Goal: Book appointment/travel/reservation

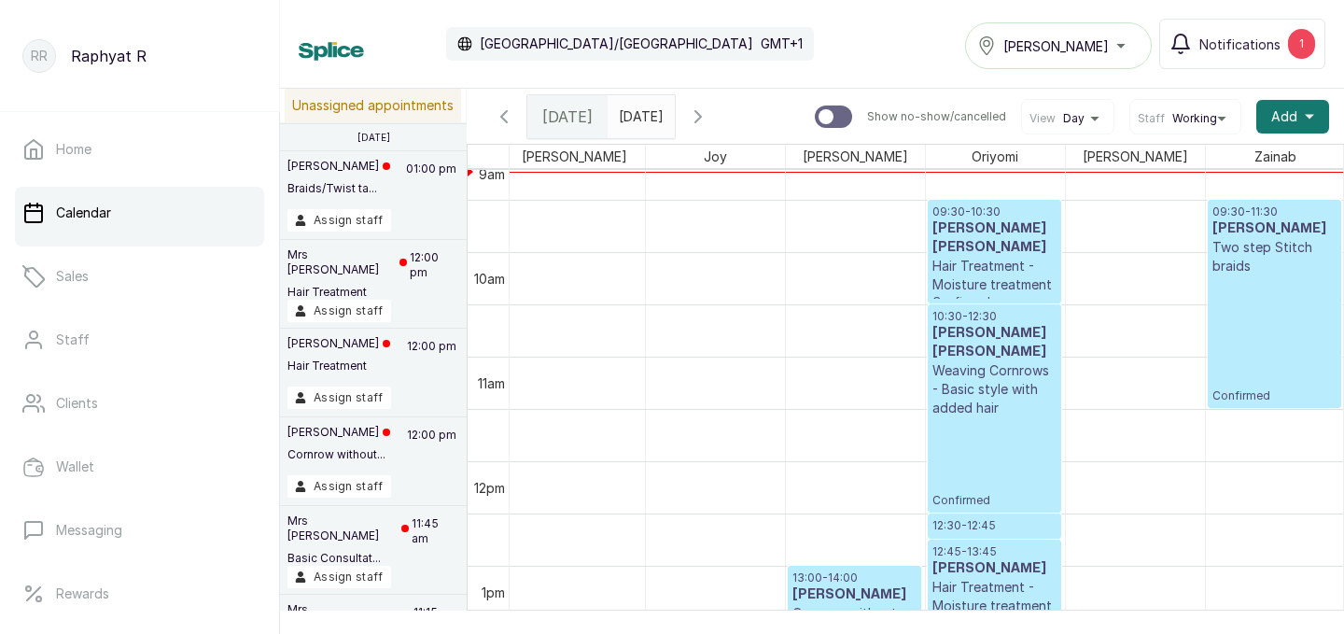
click at [963, 214] on p "09:30 - 10:30" at bounding box center [994, 211] width 124 height 15
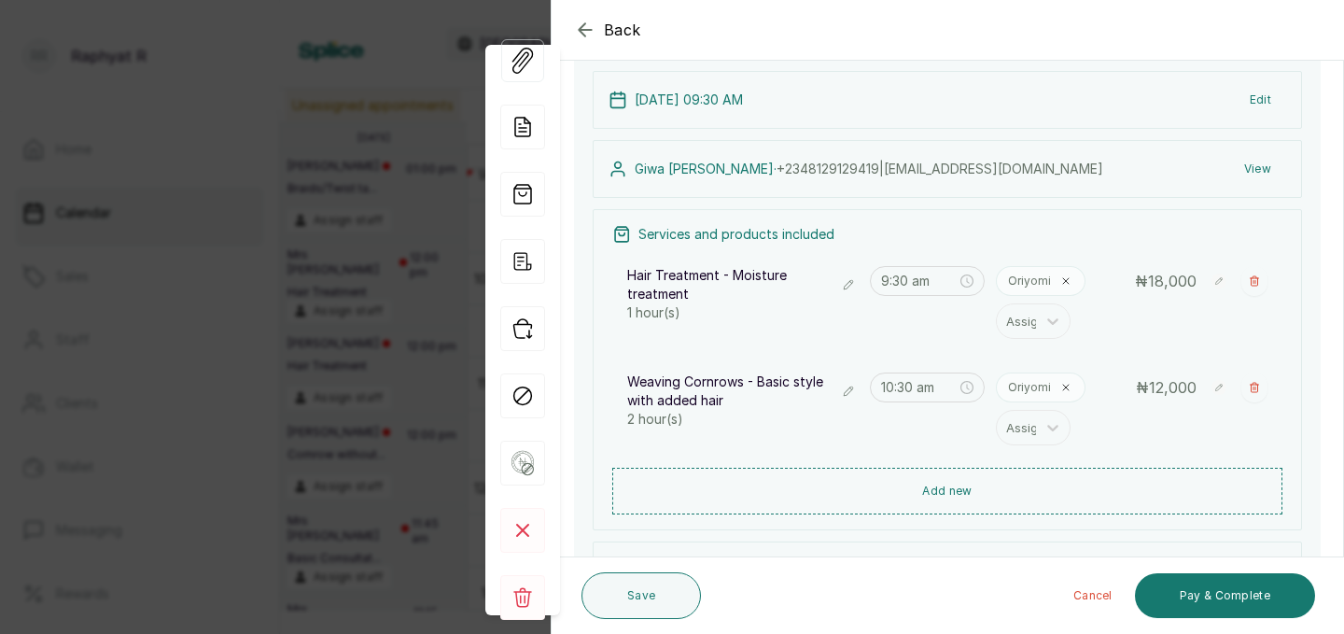
click at [588, 28] on icon "button" at bounding box center [585, 30] width 22 height 22
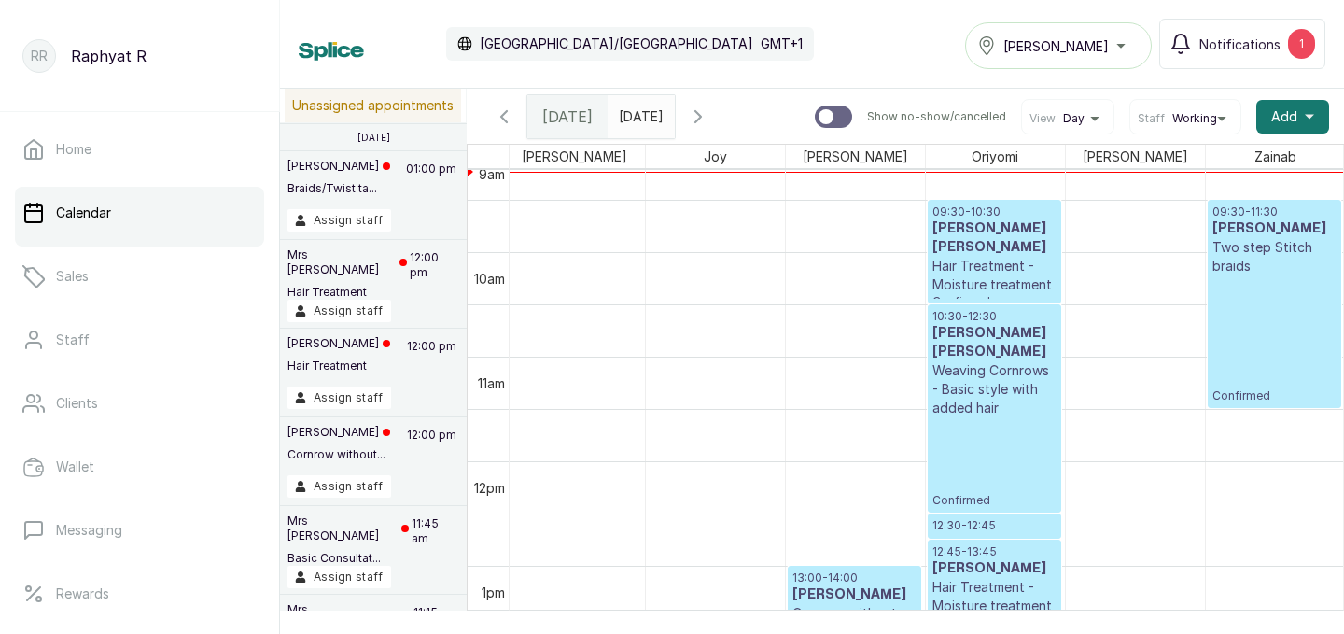
click at [994, 324] on h3 "[PERSON_NAME] [PERSON_NAME]" at bounding box center [994, 342] width 124 height 37
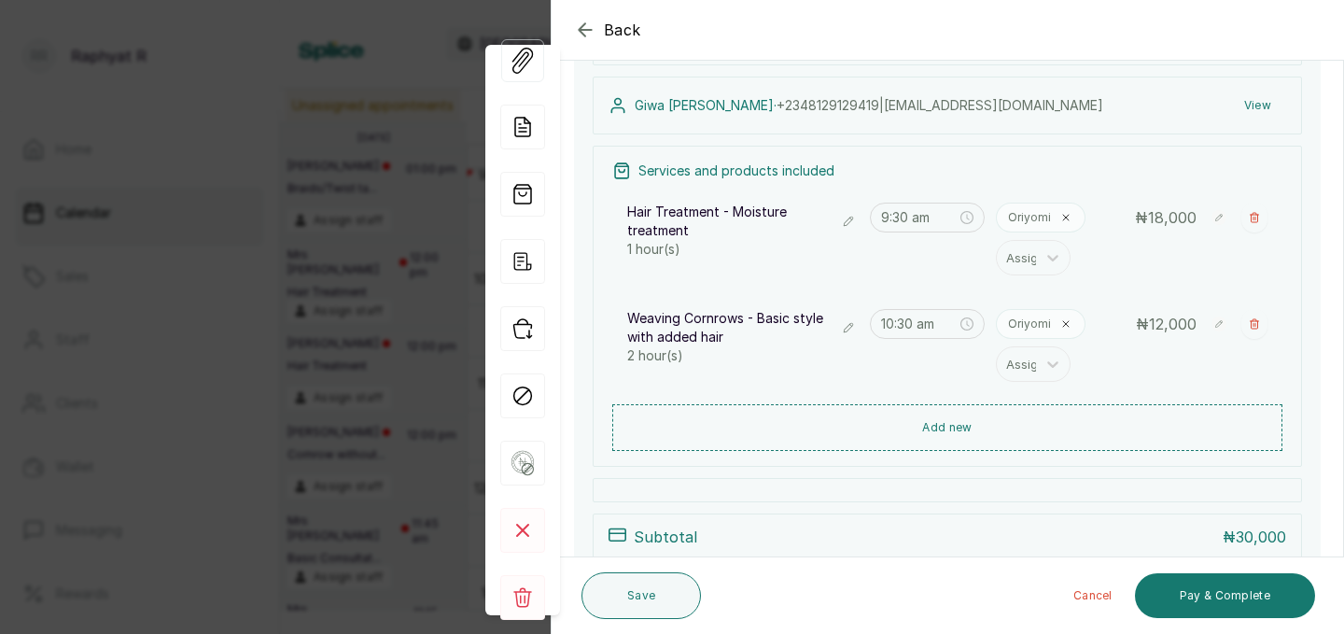
click at [854, 330] on icon "button" at bounding box center [848, 327] width 13 height 13
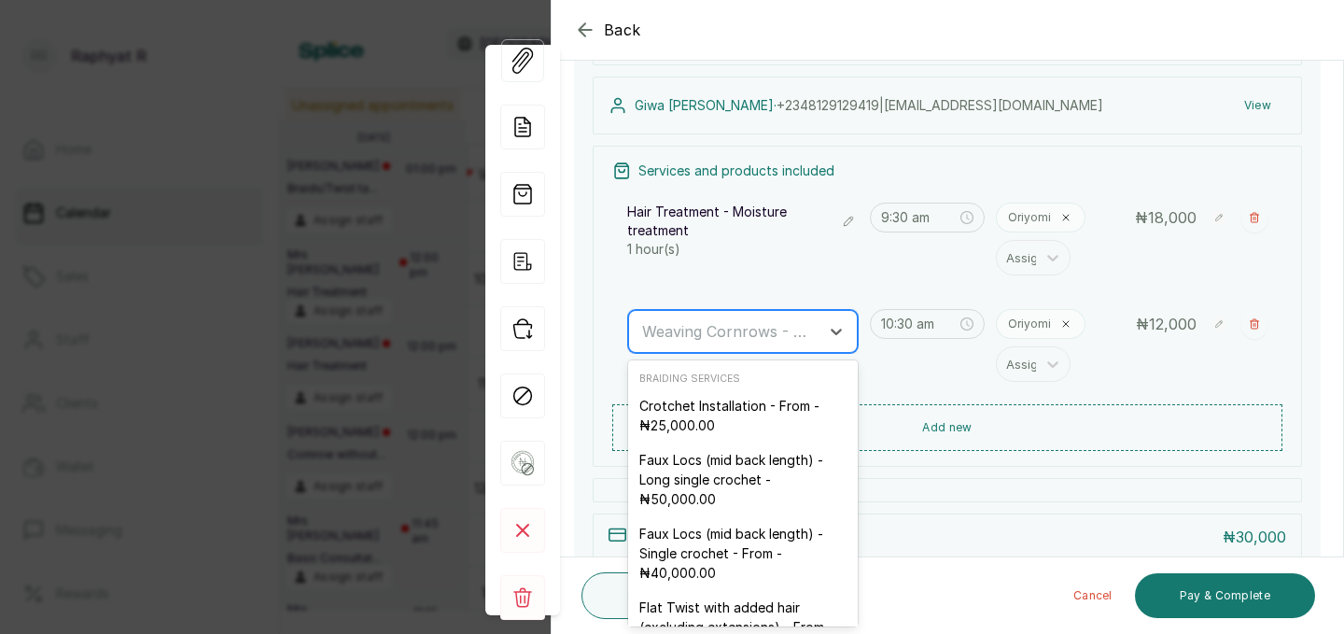
click at [768, 320] on div at bounding box center [726, 331] width 168 height 24
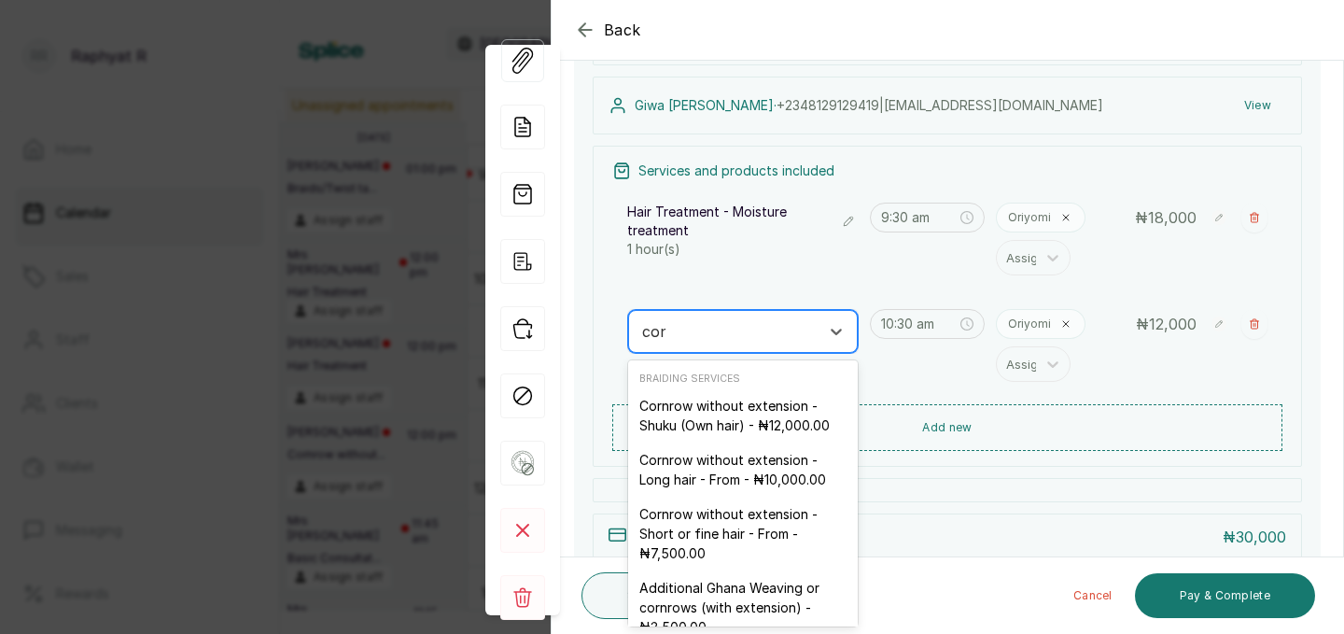
type input "corn"
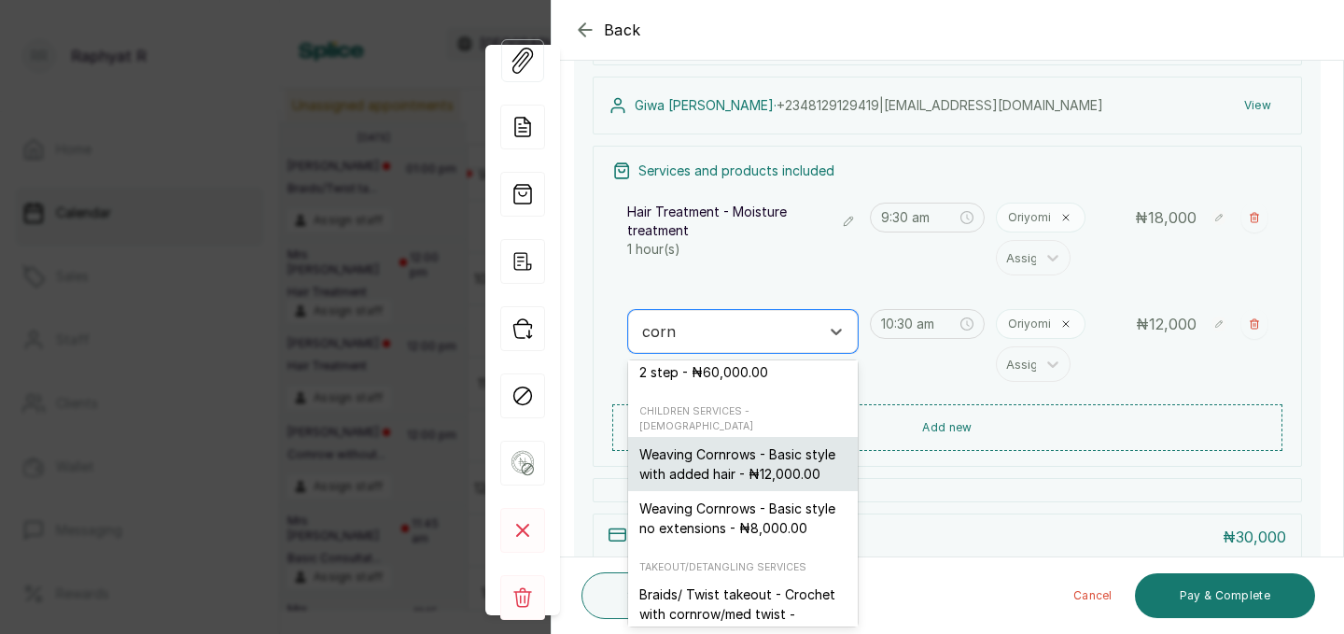
click at [747, 455] on div "Weaving Cornrows - Basic style with added hair - ₦12,000.00" at bounding box center [743, 464] width 230 height 54
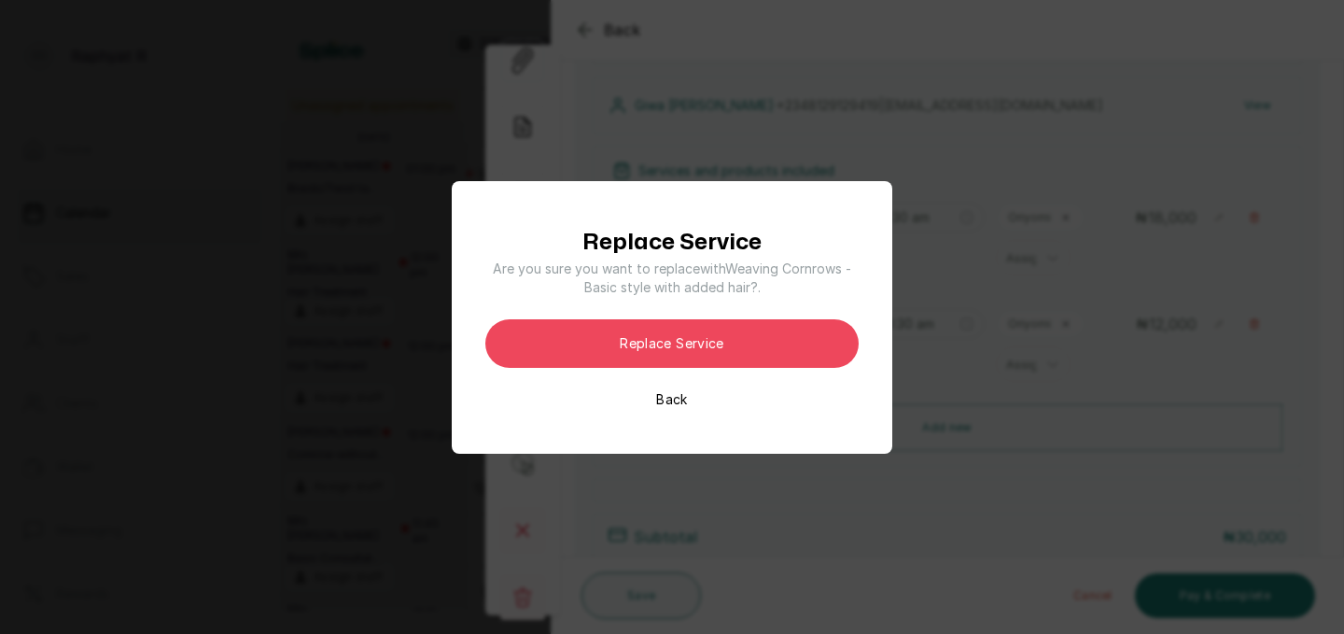
click at [701, 404] on div "Replace Service Are you sure you want to replace with Weaving Cornrows - Basic …" at bounding box center [671, 317] width 373 height 183
click at [671, 392] on button "Back" at bounding box center [671, 399] width 31 height 19
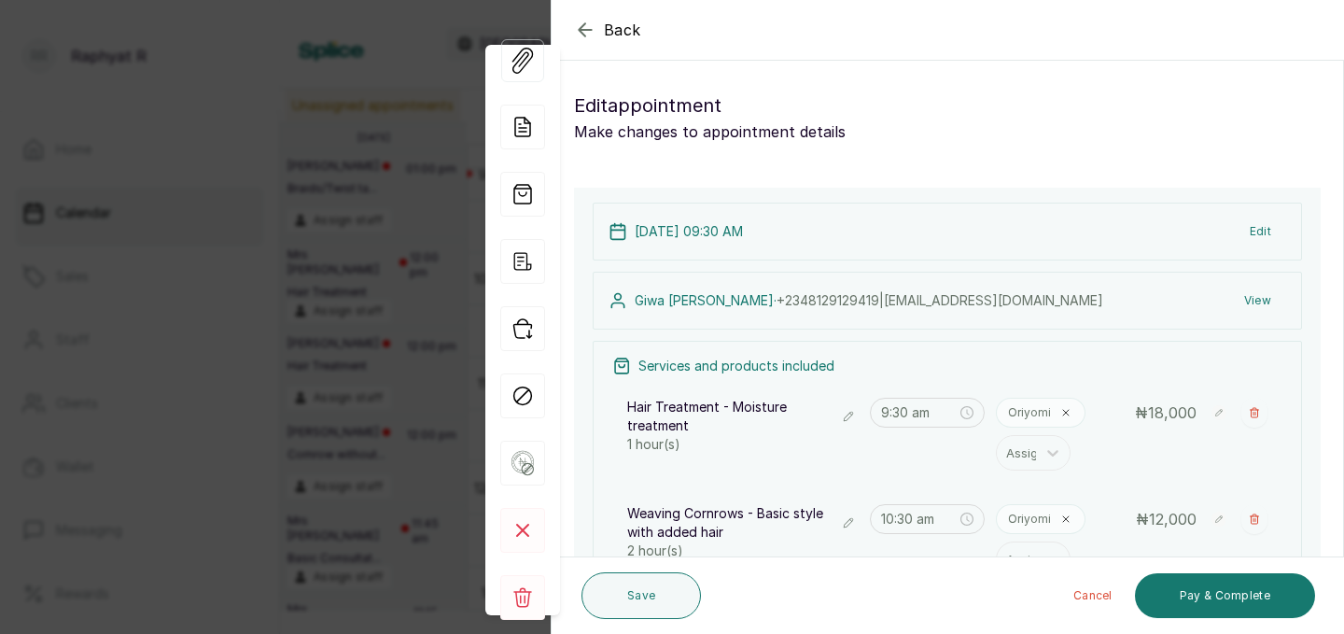
click at [583, 21] on icon "button" at bounding box center [585, 30] width 22 height 22
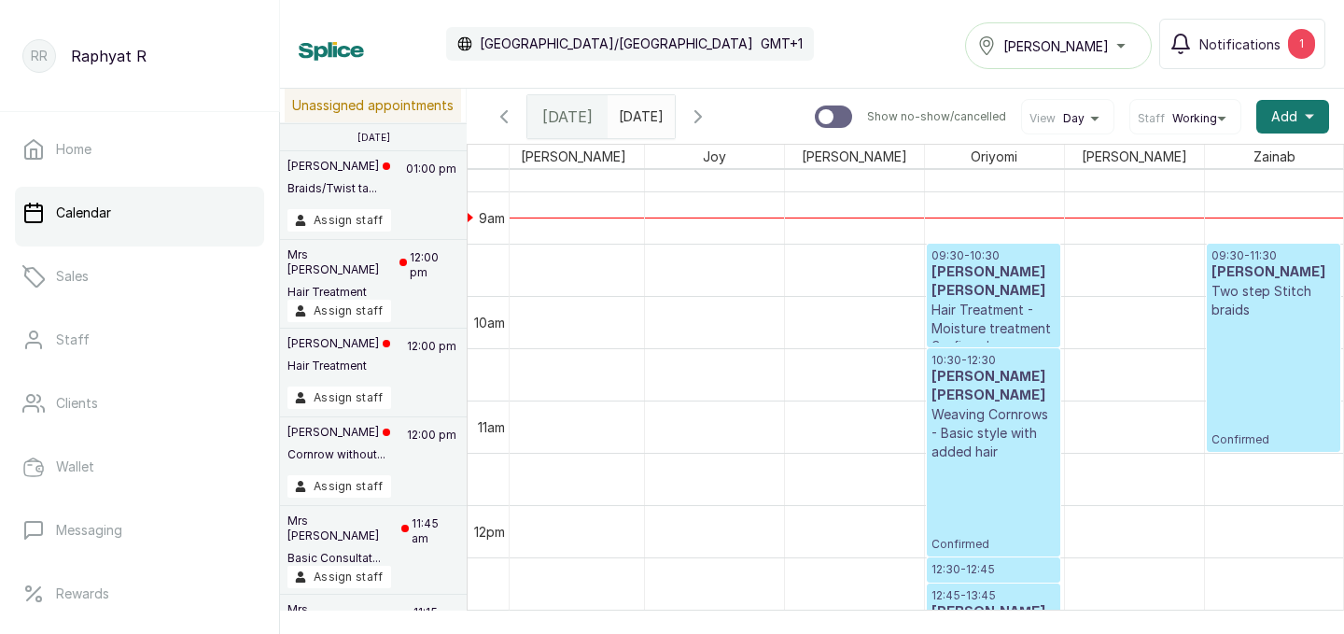
scroll to position [919, 94]
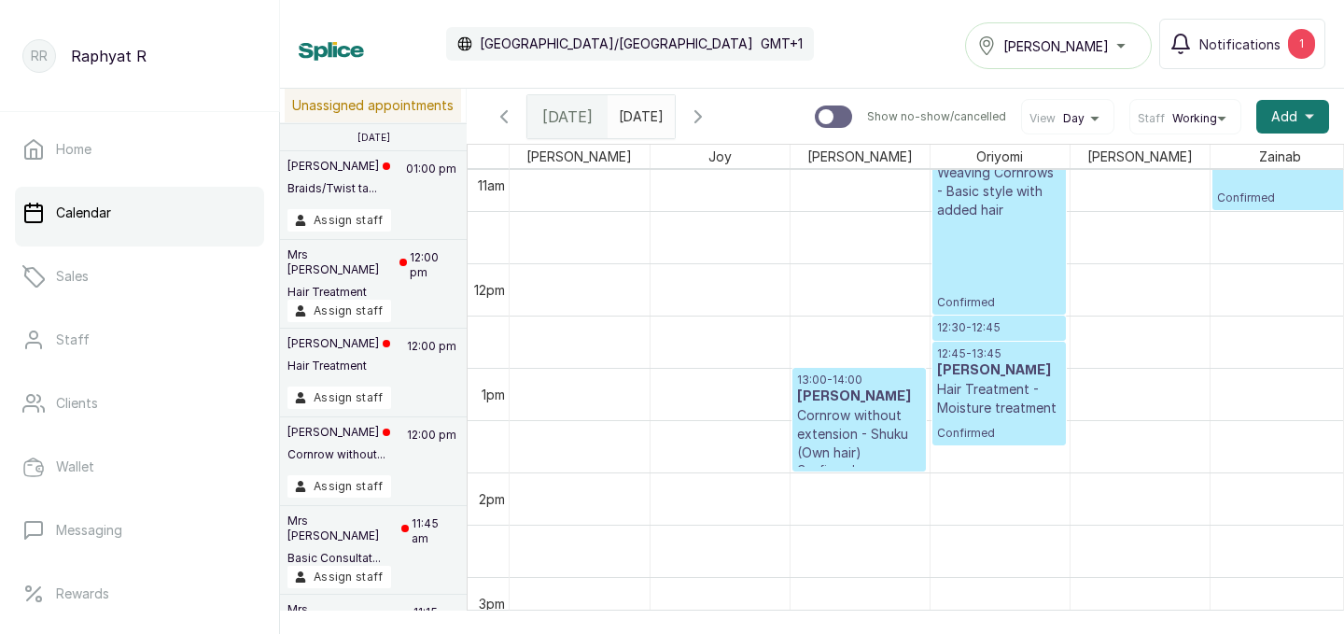
click at [838, 377] on p "13:00 - 14:00" at bounding box center [859, 379] width 124 height 15
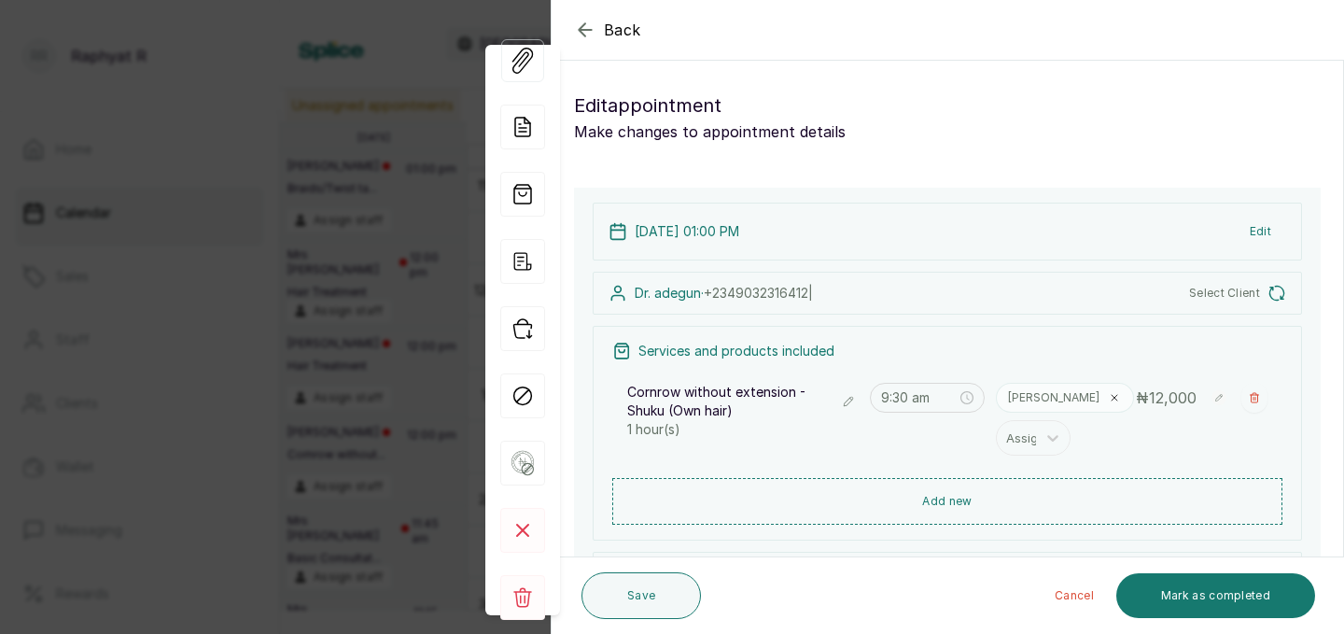
type input "1:00 pm"
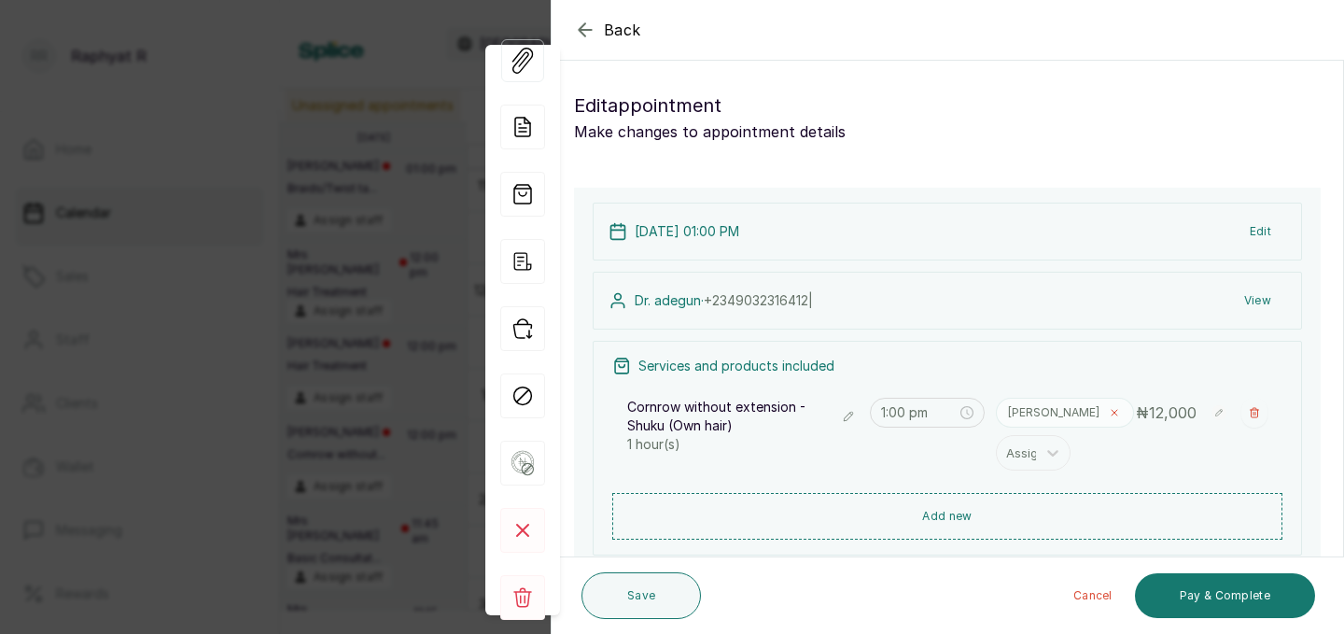
click at [1109, 408] on icon at bounding box center [1114, 412] width 11 height 11
click at [1052, 408] on icon at bounding box center [1053, 416] width 19 height 19
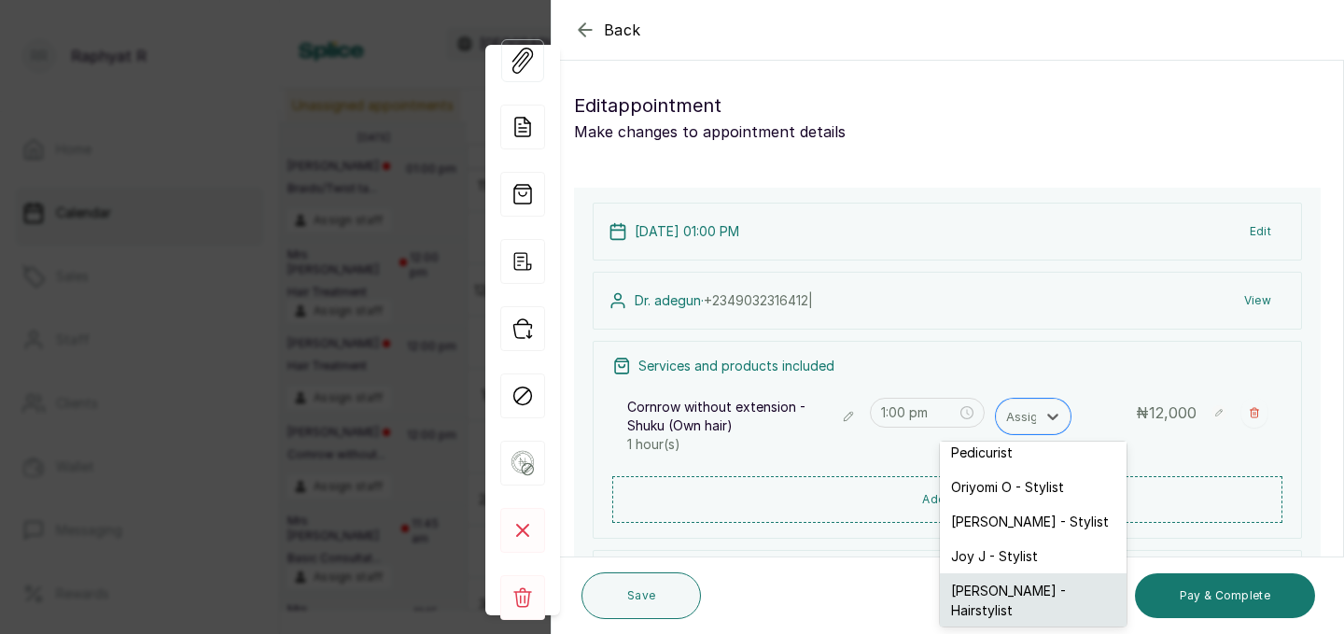
click at [1030, 573] on div "[PERSON_NAME] - Hairstylist" at bounding box center [1033, 600] width 187 height 54
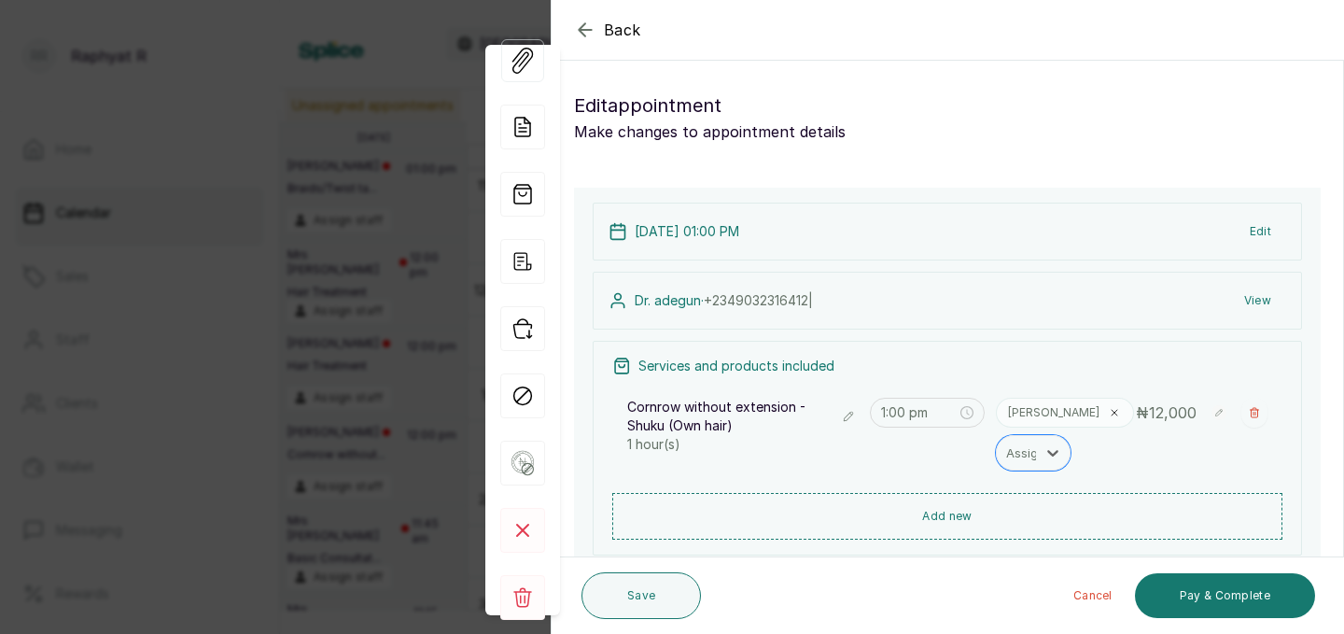
click at [1030, 413] on p "[PERSON_NAME]" at bounding box center [1053, 412] width 91 height 15
click at [1109, 414] on icon at bounding box center [1114, 412] width 11 height 11
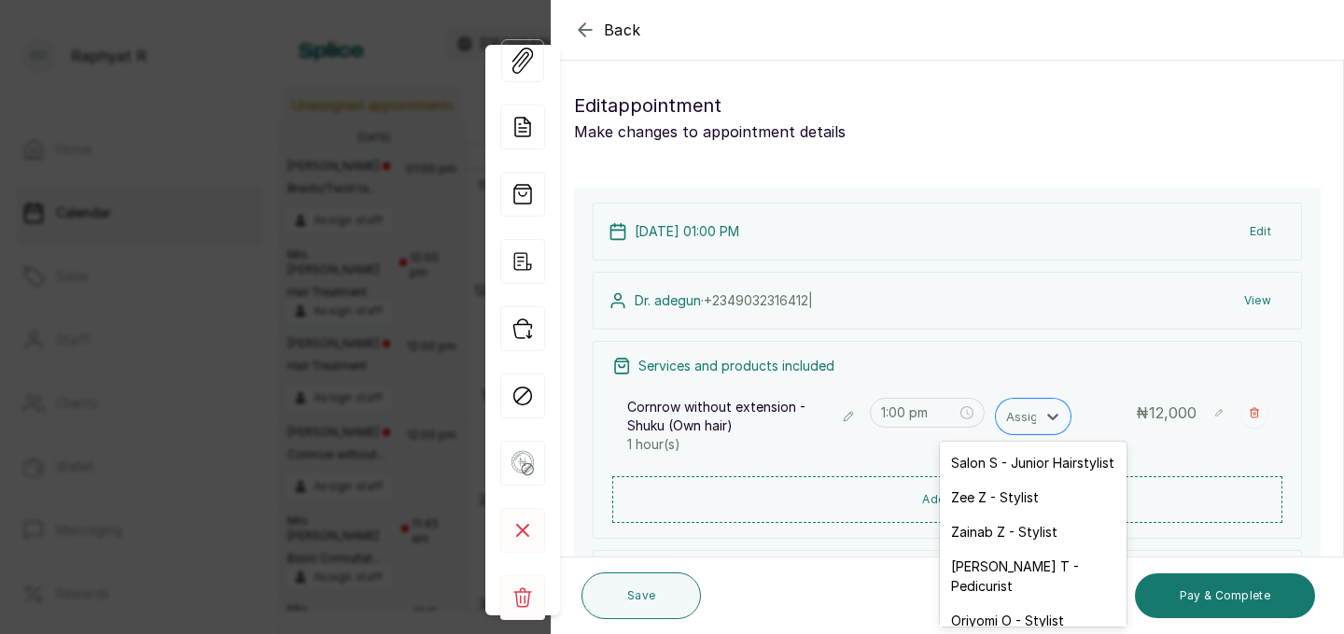
click at [1050, 414] on icon at bounding box center [1053, 416] width 19 height 19
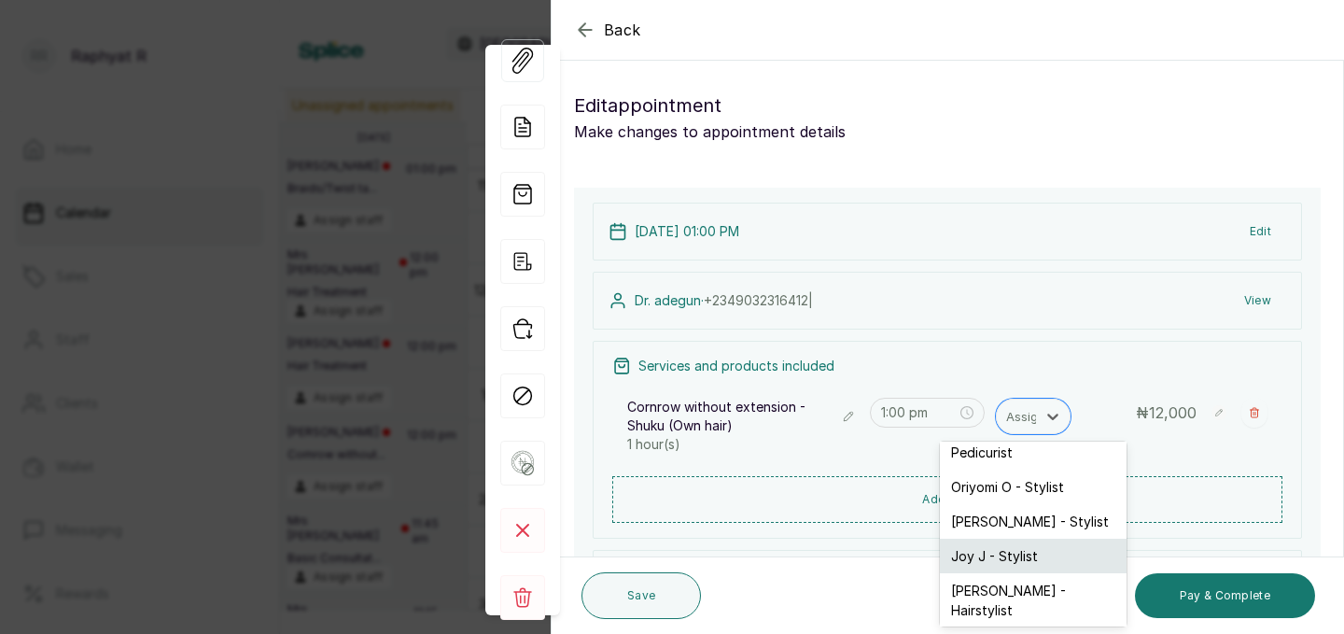
click at [986, 544] on div "Joy J - Stylist" at bounding box center [1033, 556] width 187 height 35
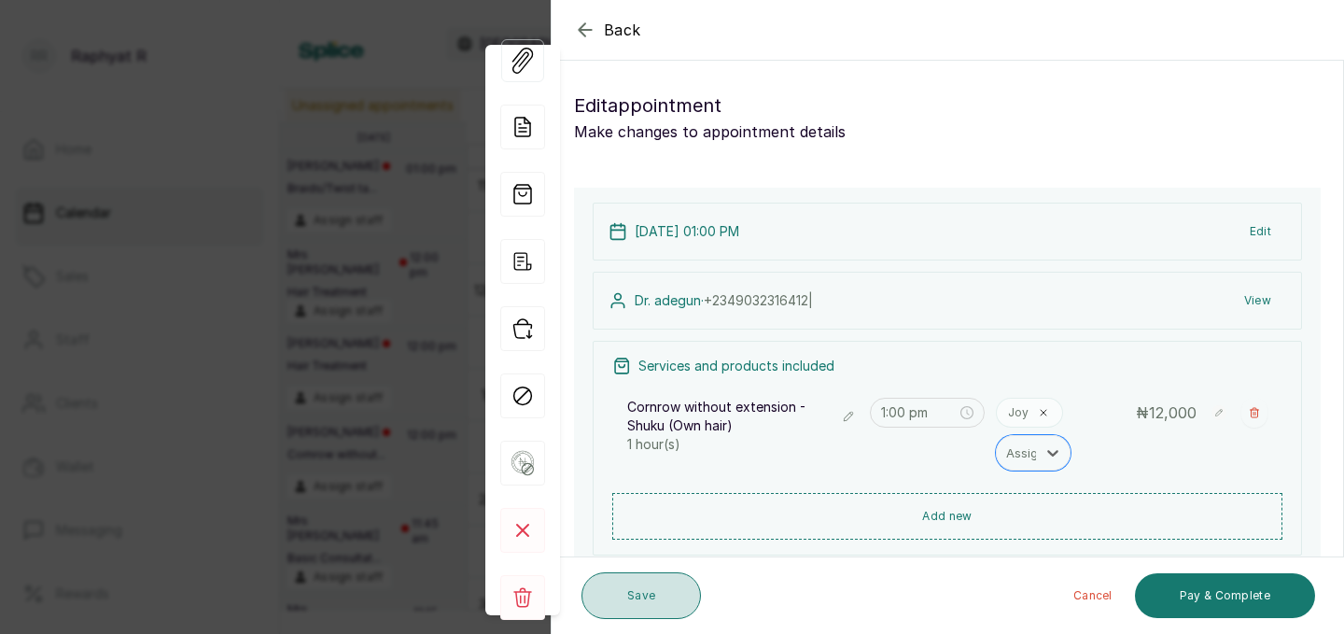
click at [653, 590] on button "Save" at bounding box center [640, 595] width 119 height 47
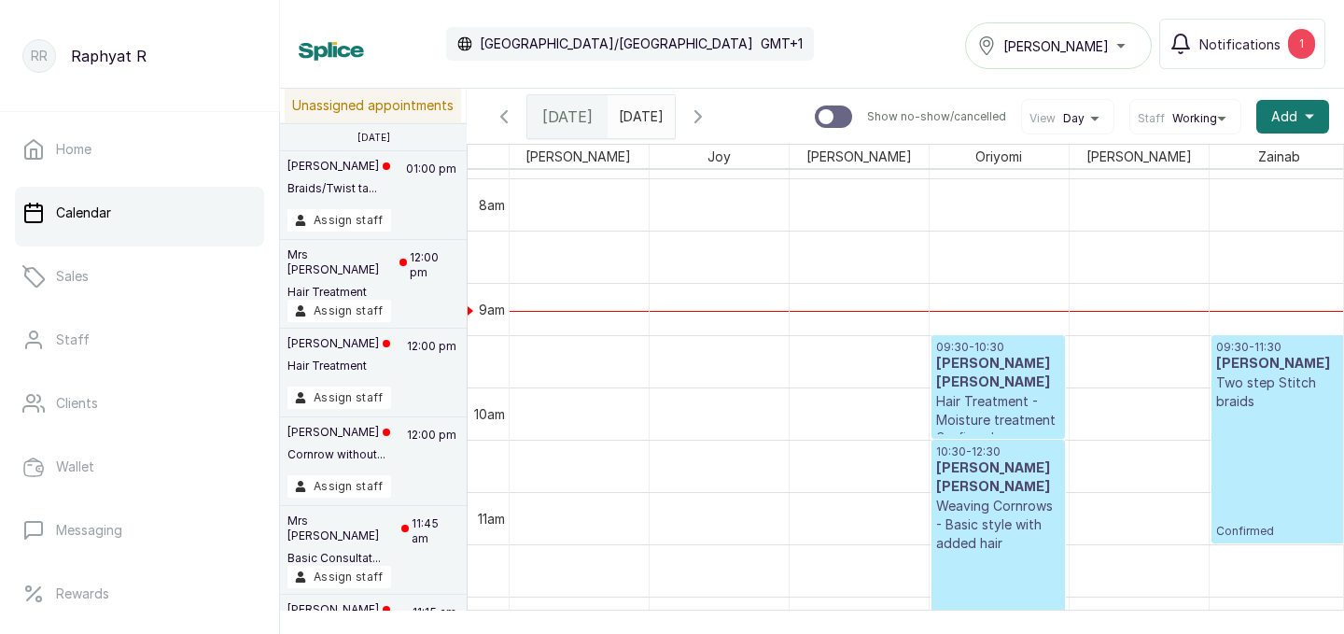
click at [1237, 352] on p "09:30 - 11:30" at bounding box center [1278, 347] width 124 height 15
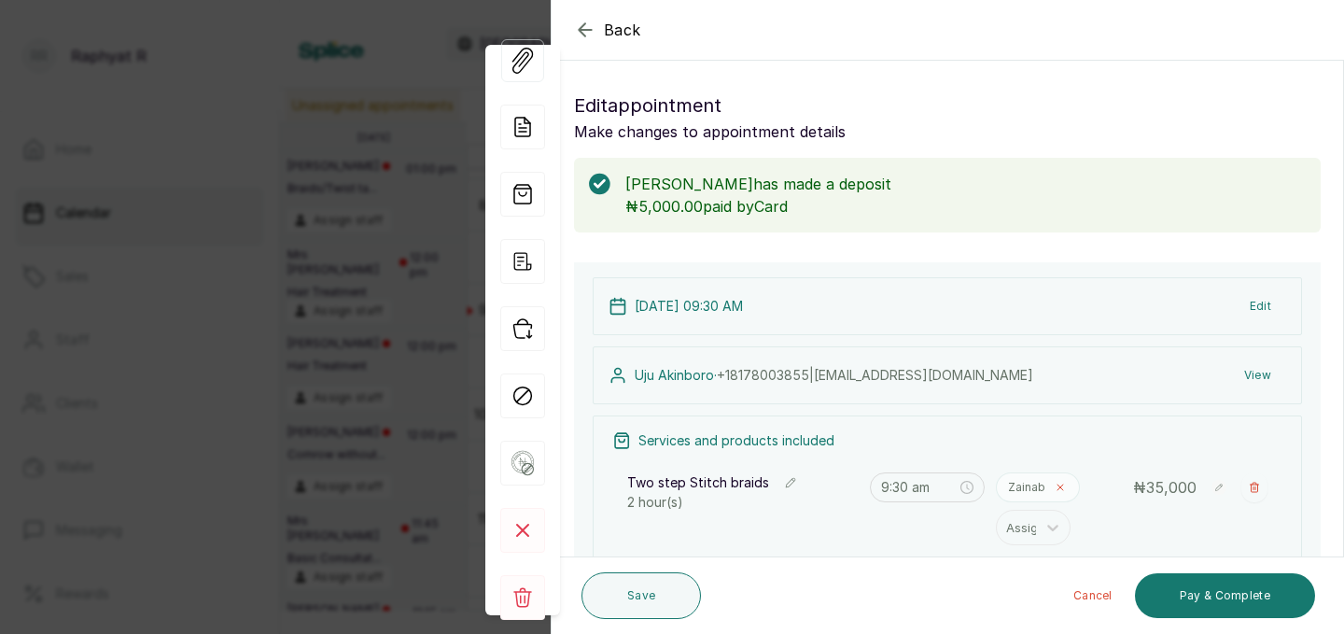
click at [1058, 486] on icon at bounding box center [1060, 487] width 11 height 11
click at [1058, 486] on icon at bounding box center [1053, 491] width 19 height 19
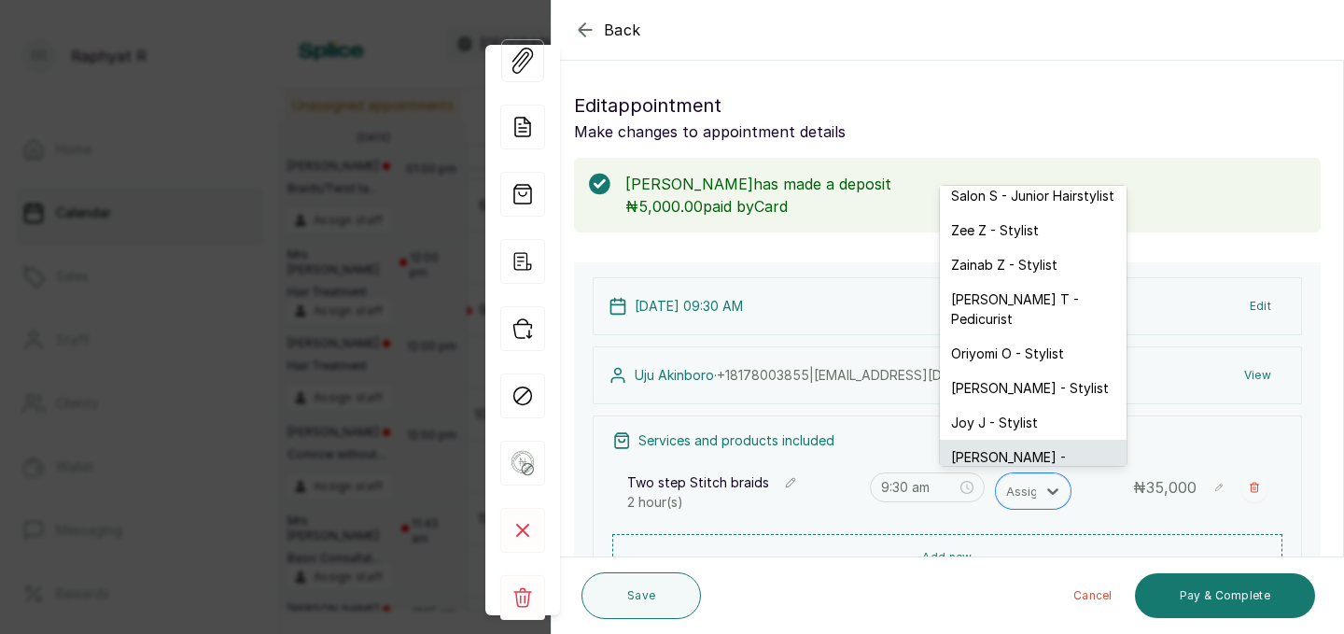
click at [1009, 441] on div "[PERSON_NAME] - Hairstylist" at bounding box center [1033, 467] width 187 height 54
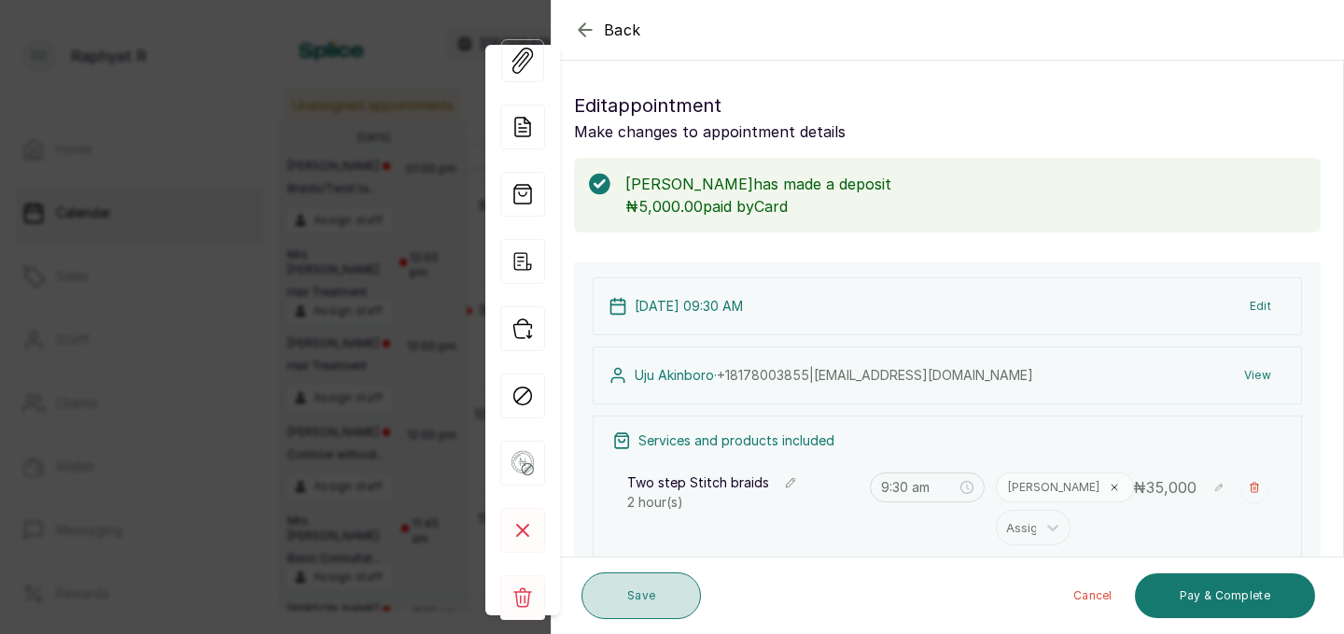
click at [686, 578] on button "Save" at bounding box center [640, 595] width 119 height 47
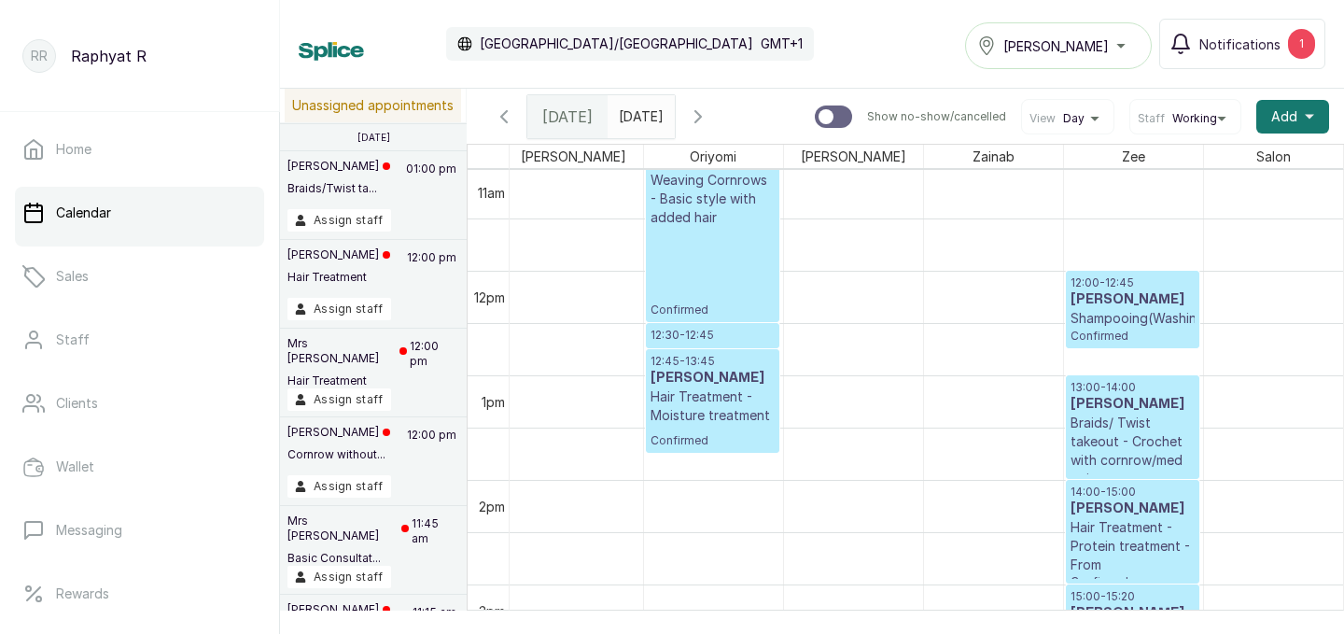
scroll to position [1156, 0]
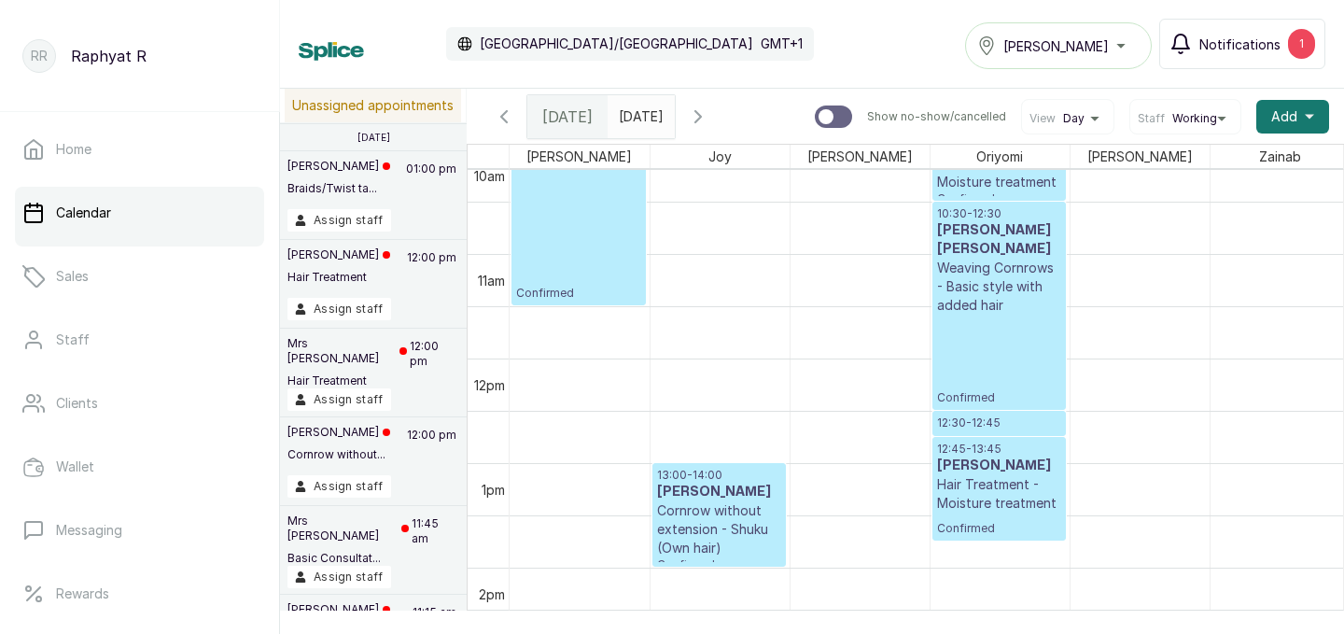
click at [1303, 48] on div "1" at bounding box center [1301, 44] width 27 height 30
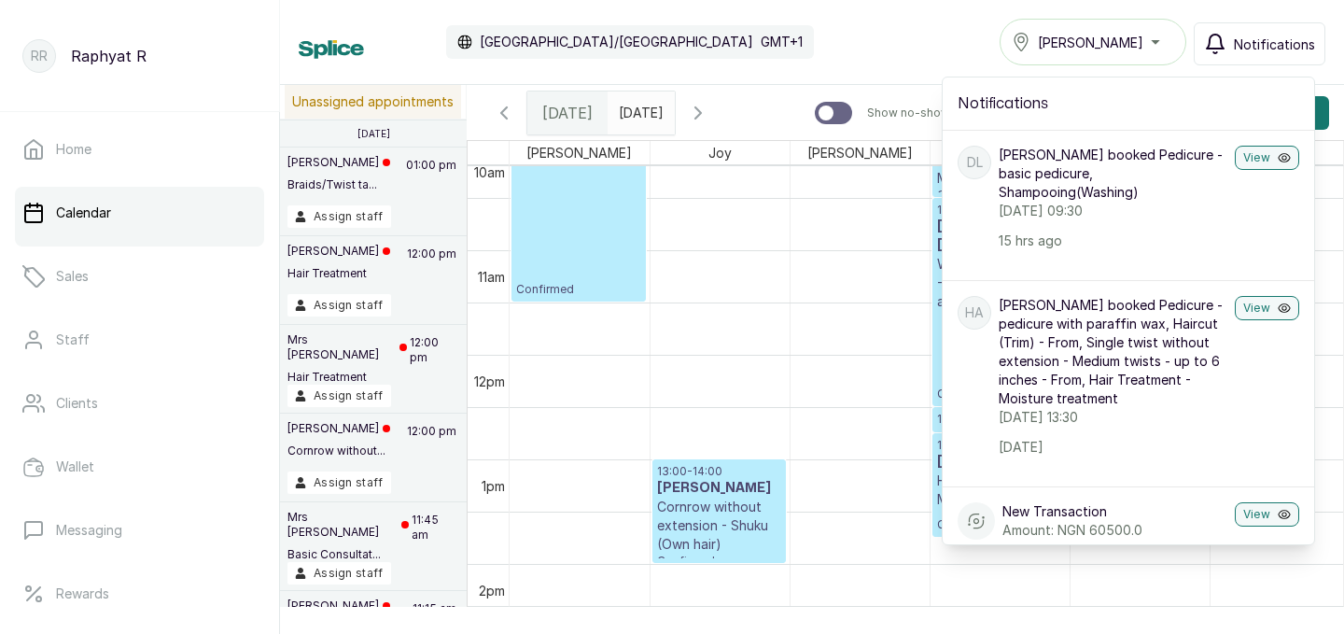
click at [903, 33] on div "Calendar [GEOGRAPHIC_DATA]/[GEOGRAPHIC_DATA] GMT+1 Tasala Ikoyi Notifications N…" at bounding box center [812, 42] width 1027 height 47
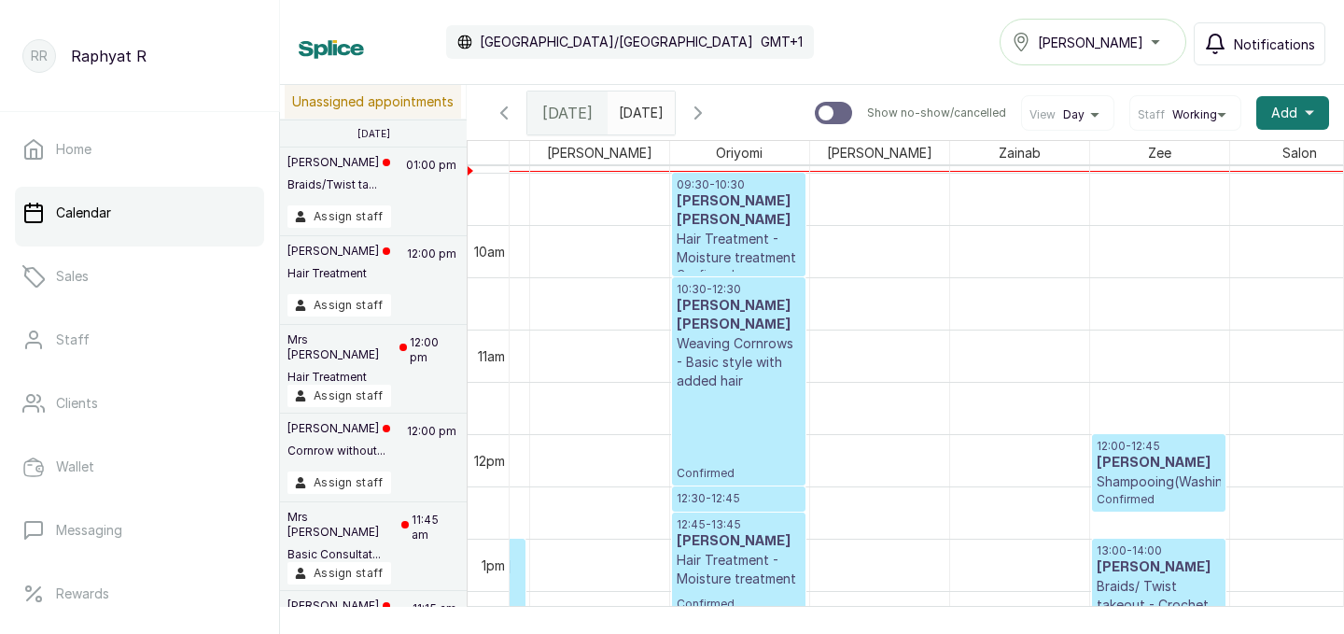
scroll to position [838, 0]
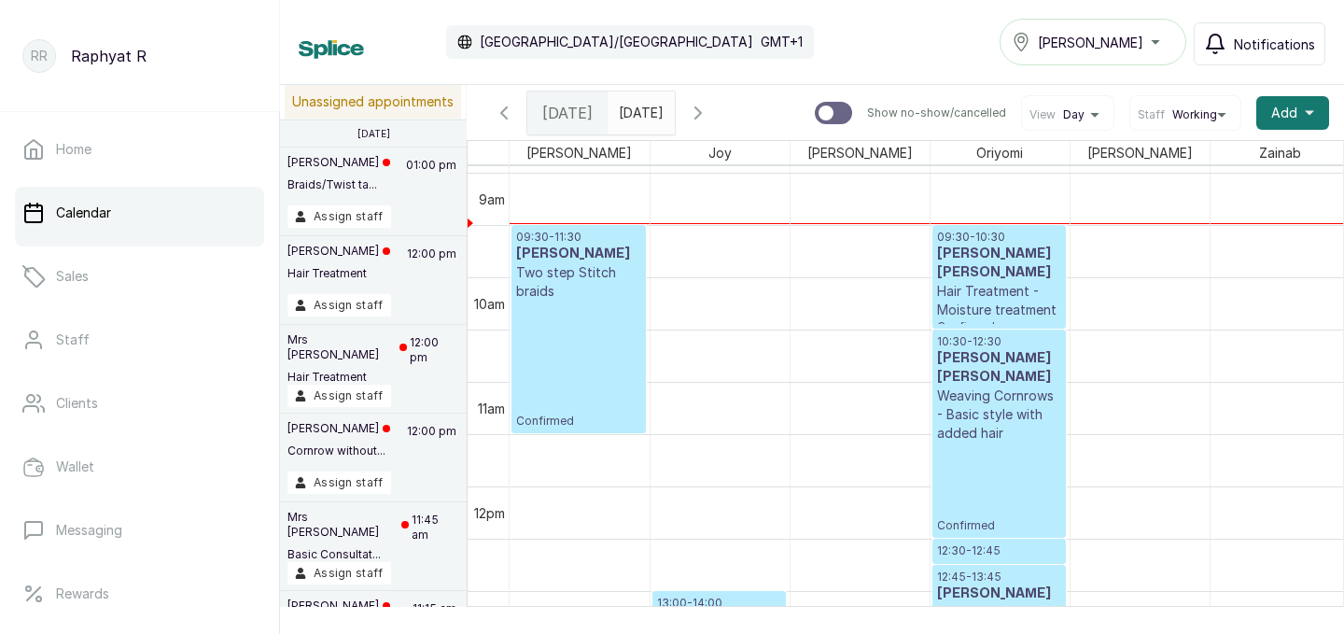
click at [565, 232] on p "09:30 - 11:30" at bounding box center [578, 237] width 125 height 15
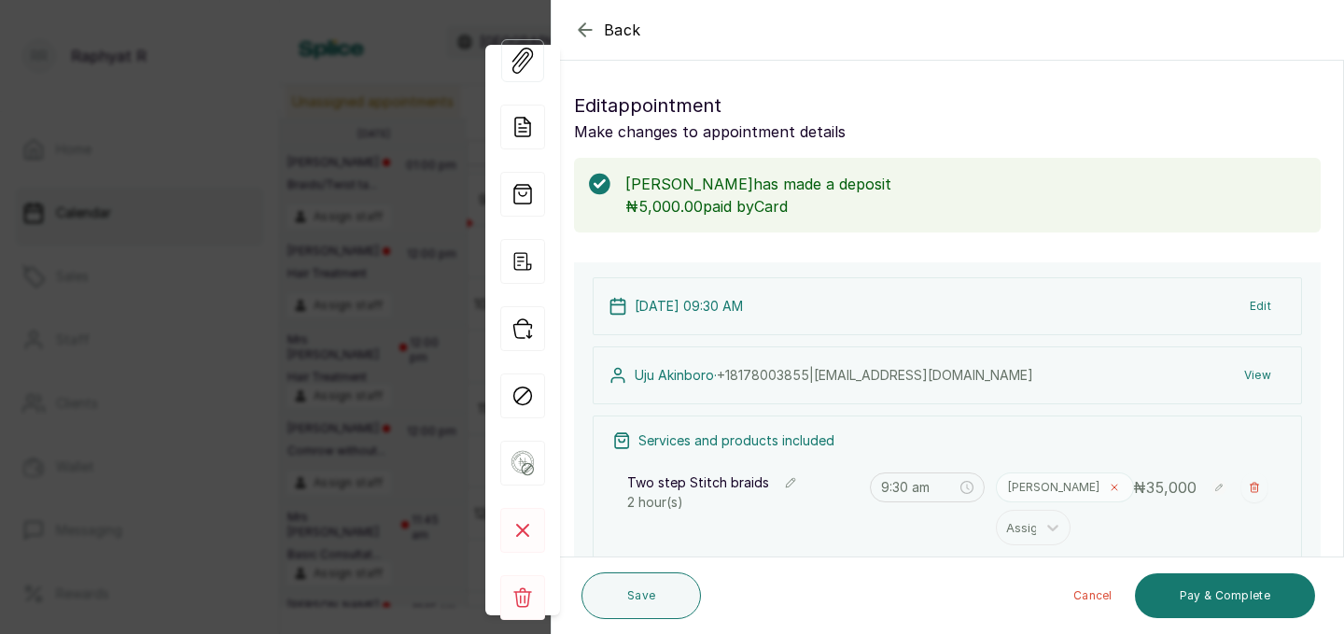
click at [1109, 485] on icon at bounding box center [1114, 487] width 11 height 11
click at [1051, 485] on icon at bounding box center [1053, 491] width 19 height 19
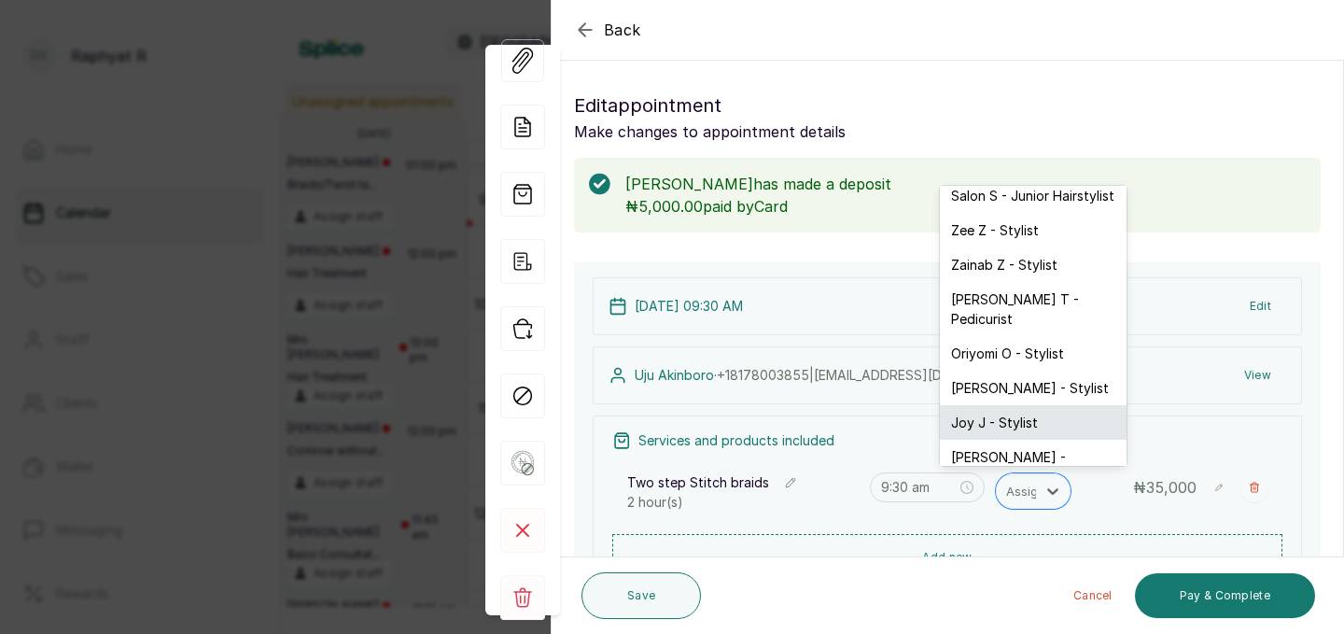
click at [1007, 405] on div "Joy J - Stylist" at bounding box center [1033, 422] width 187 height 35
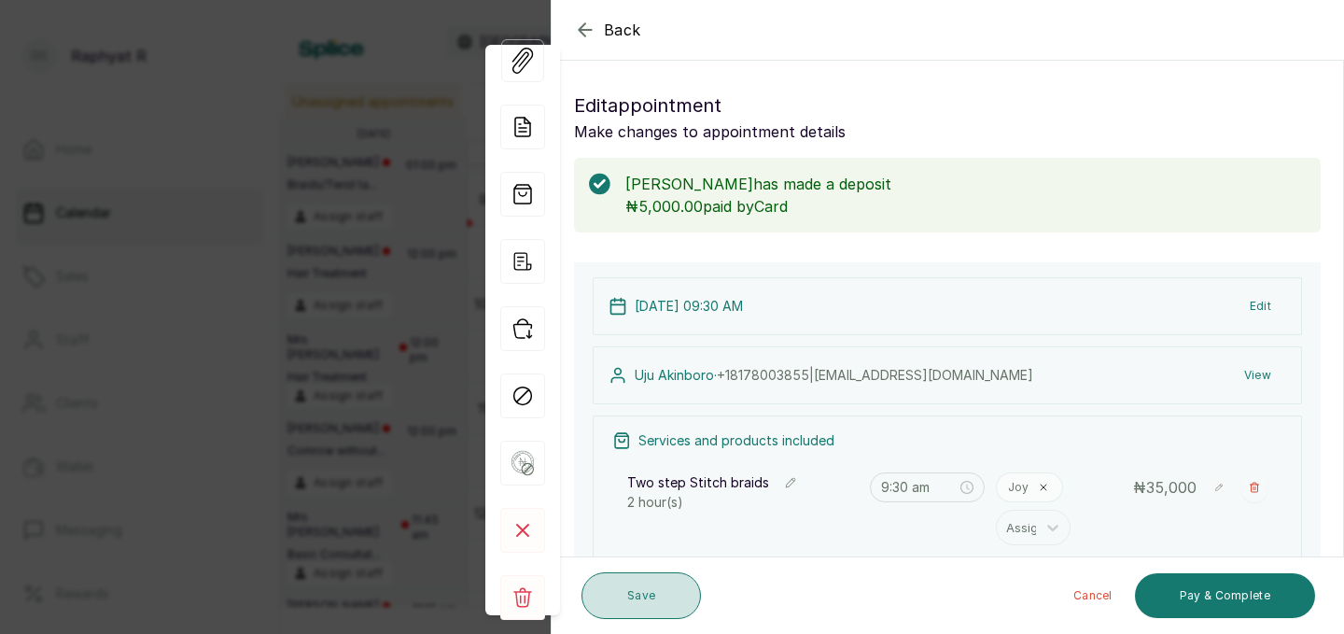
click at [662, 600] on button "Save" at bounding box center [640, 595] width 119 height 47
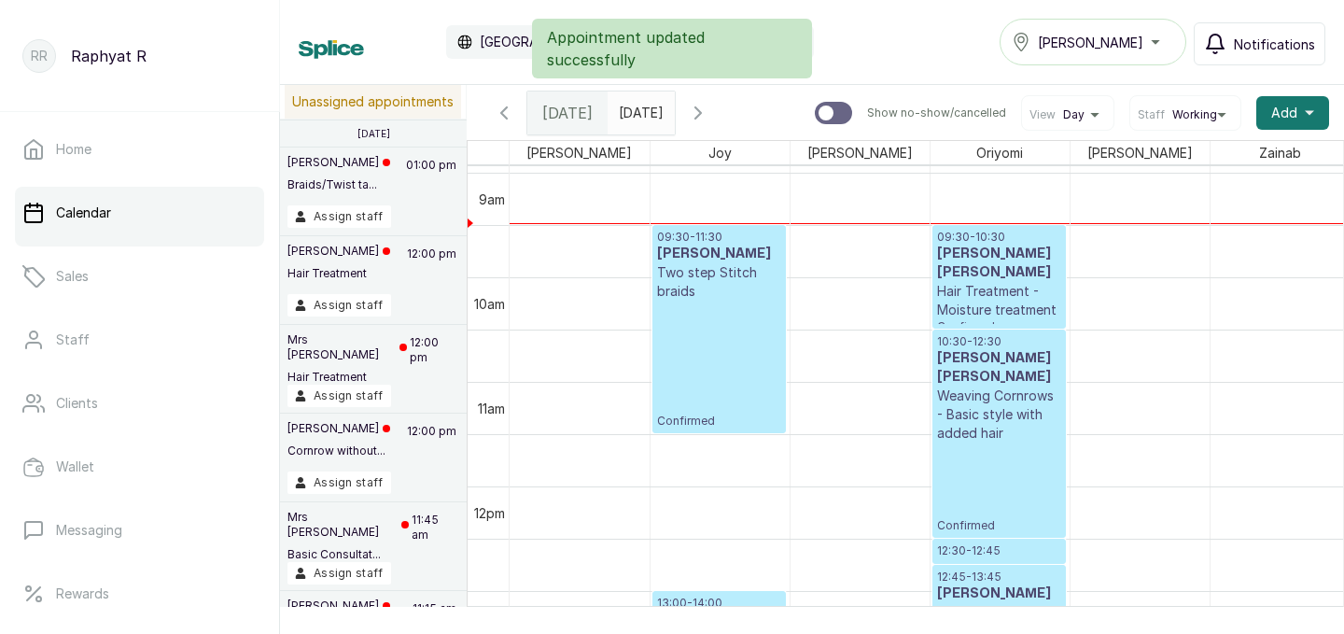
click at [978, 231] on p "09:30 - 10:30" at bounding box center [999, 237] width 124 height 15
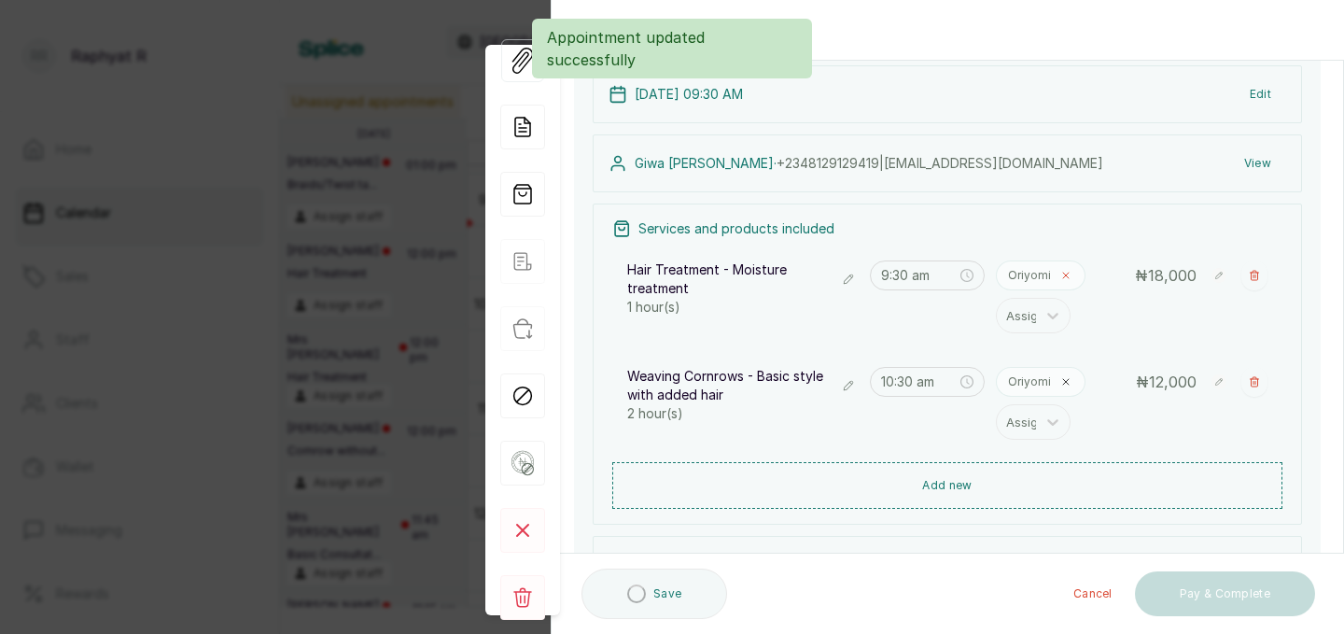
click at [1062, 281] on span at bounding box center [1065, 275] width 15 height 15
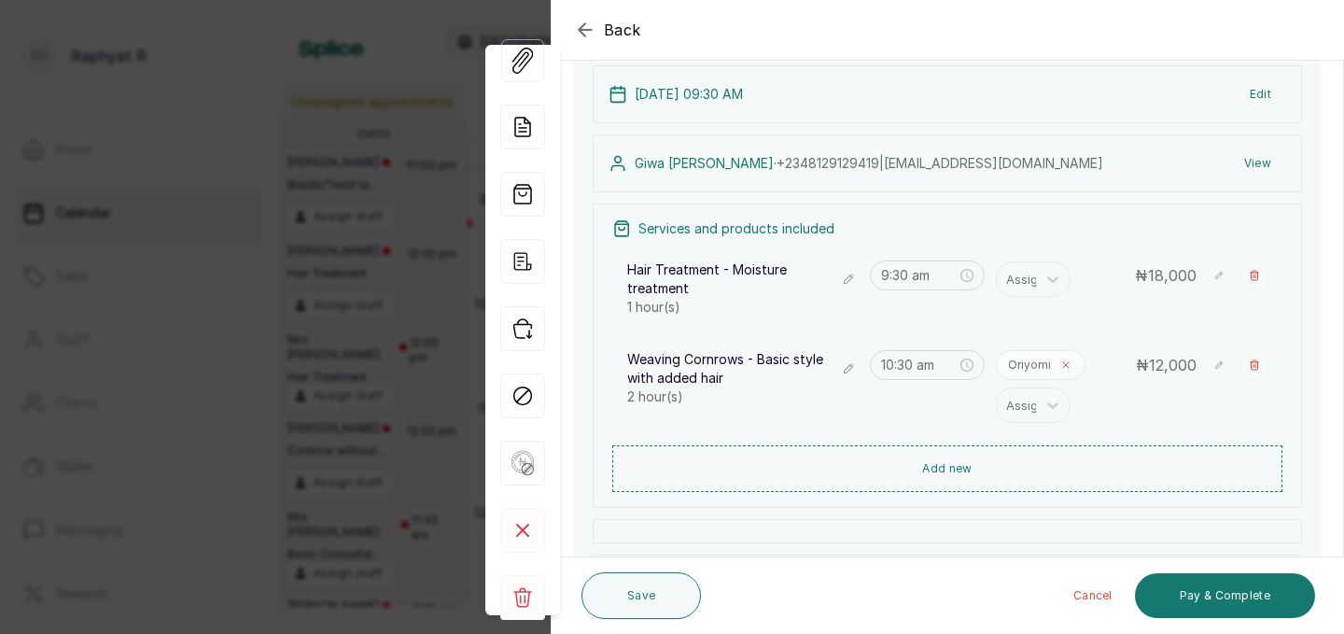
click at [1065, 367] on icon at bounding box center [1065, 364] width 11 height 11
click at [1046, 280] on icon at bounding box center [1053, 279] width 19 height 19
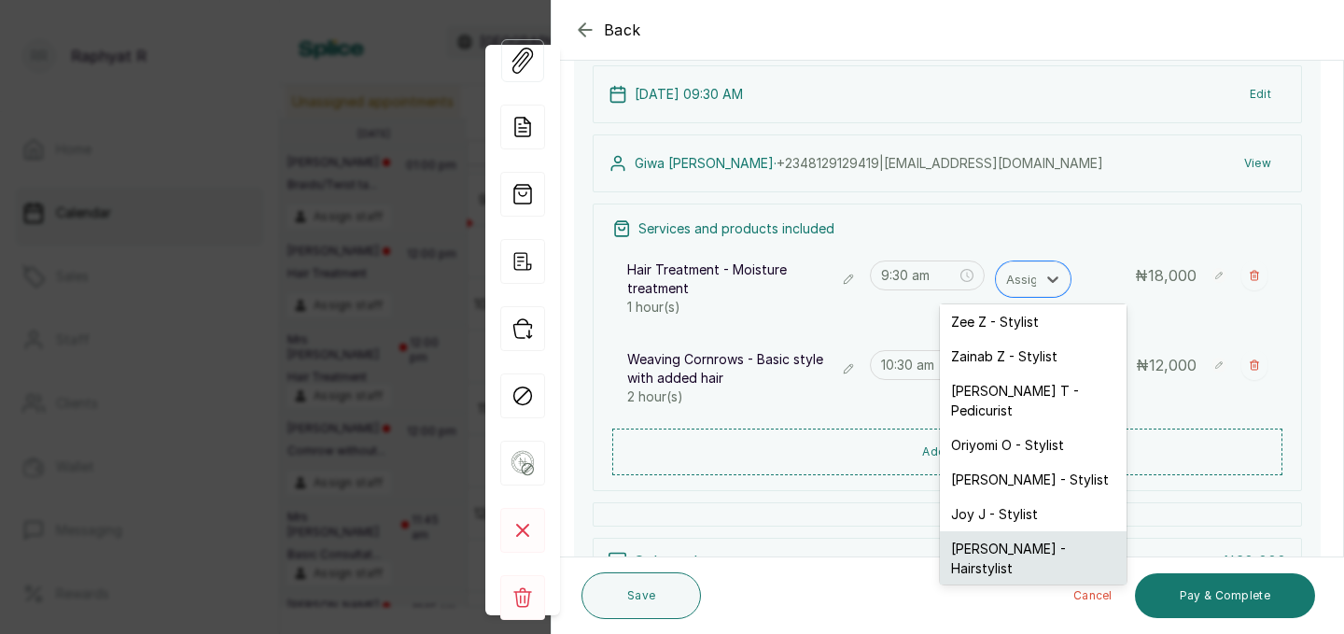
click at [1018, 539] on div "[PERSON_NAME] - Hairstylist" at bounding box center [1033, 558] width 187 height 54
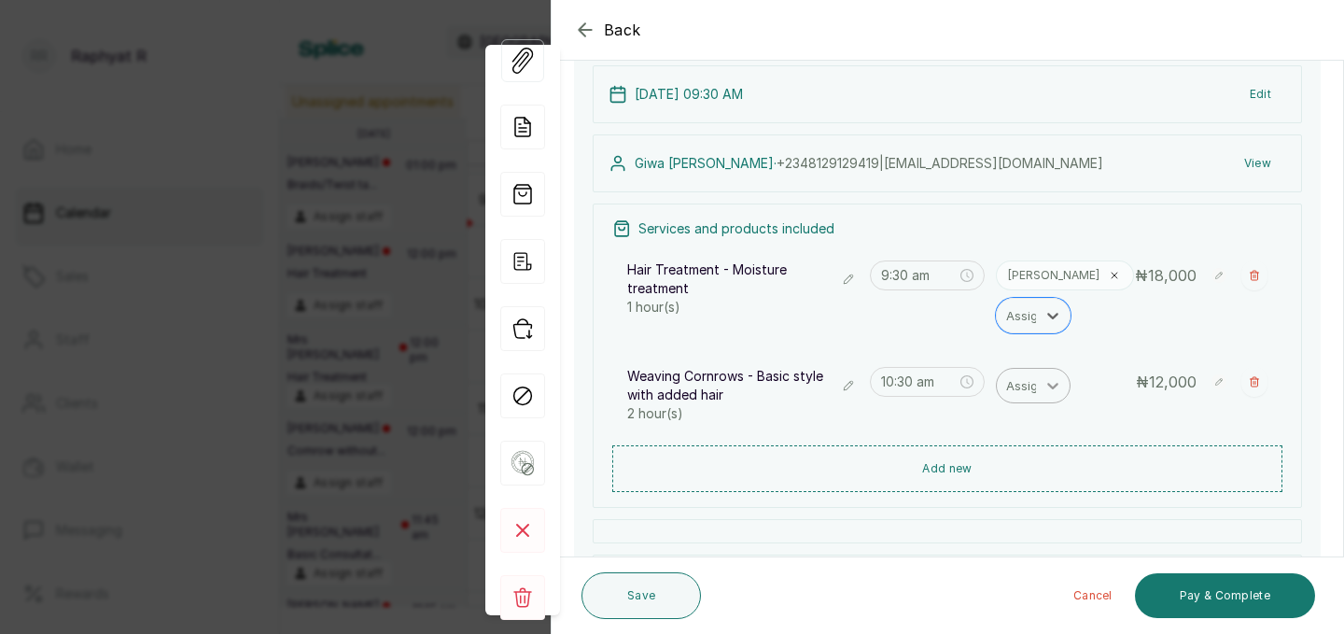
click at [1044, 396] on div at bounding box center [1053, 386] width 34 height 34
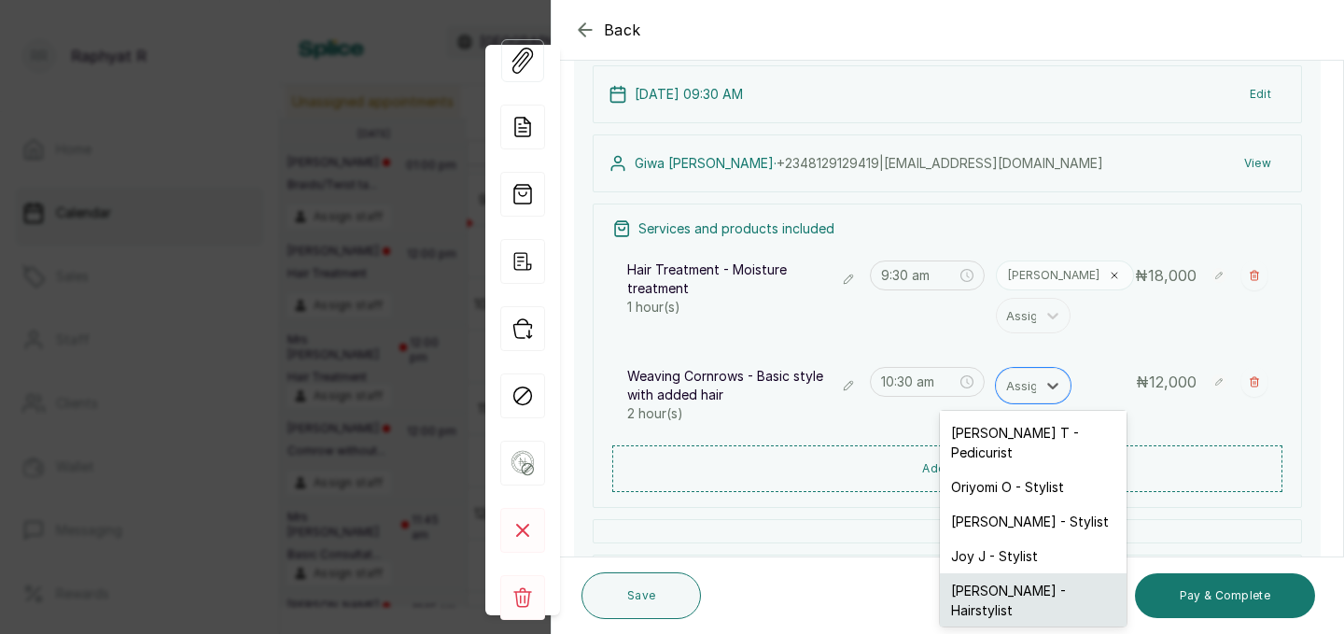
click at [1017, 573] on div "[PERSON_NAME] - Hairstylist" at bounding box center [1033, 600] width 187 height 54
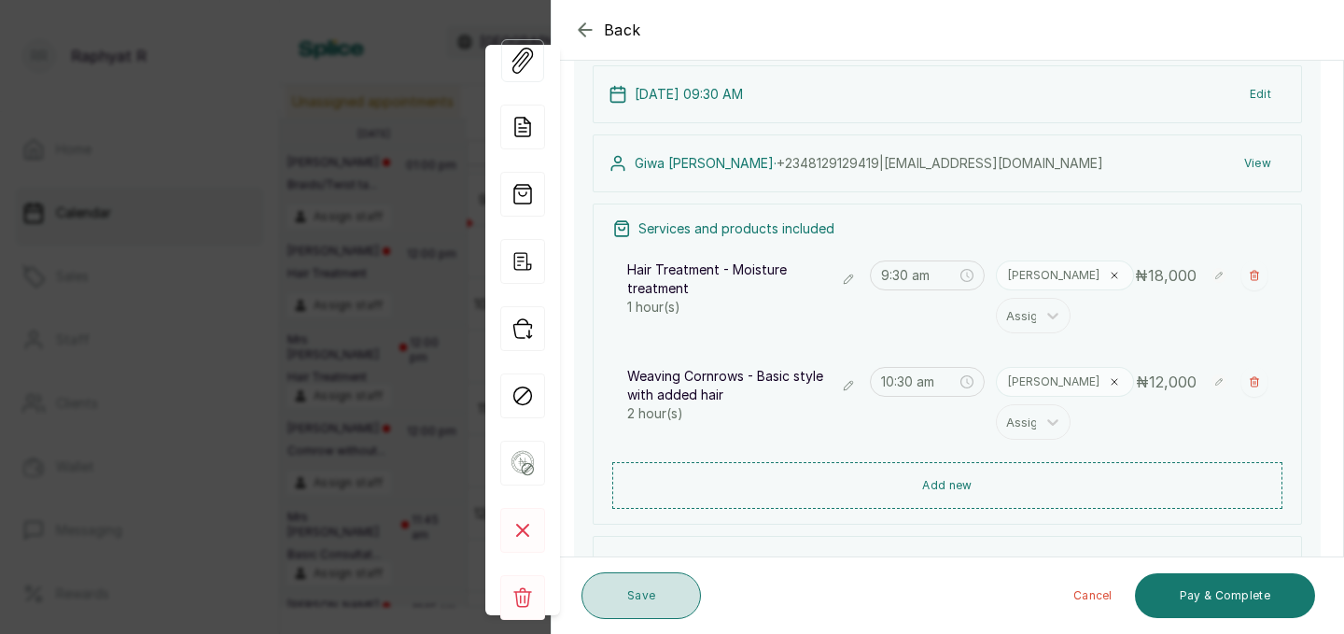
click at [614, 590] on button "Save" at bounding box center [640, 595] width 119 height 47
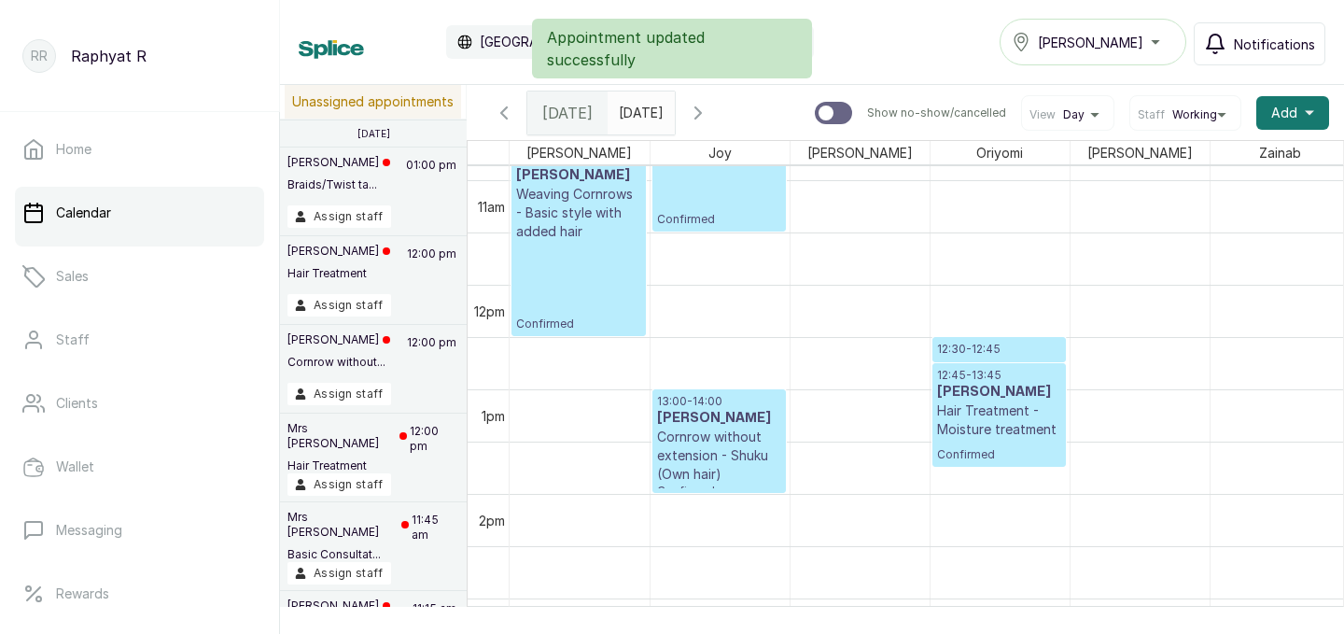
click at [978, 348] on p "12:30 - 12:45" at bounding box center [999, 349] width 124 height 15
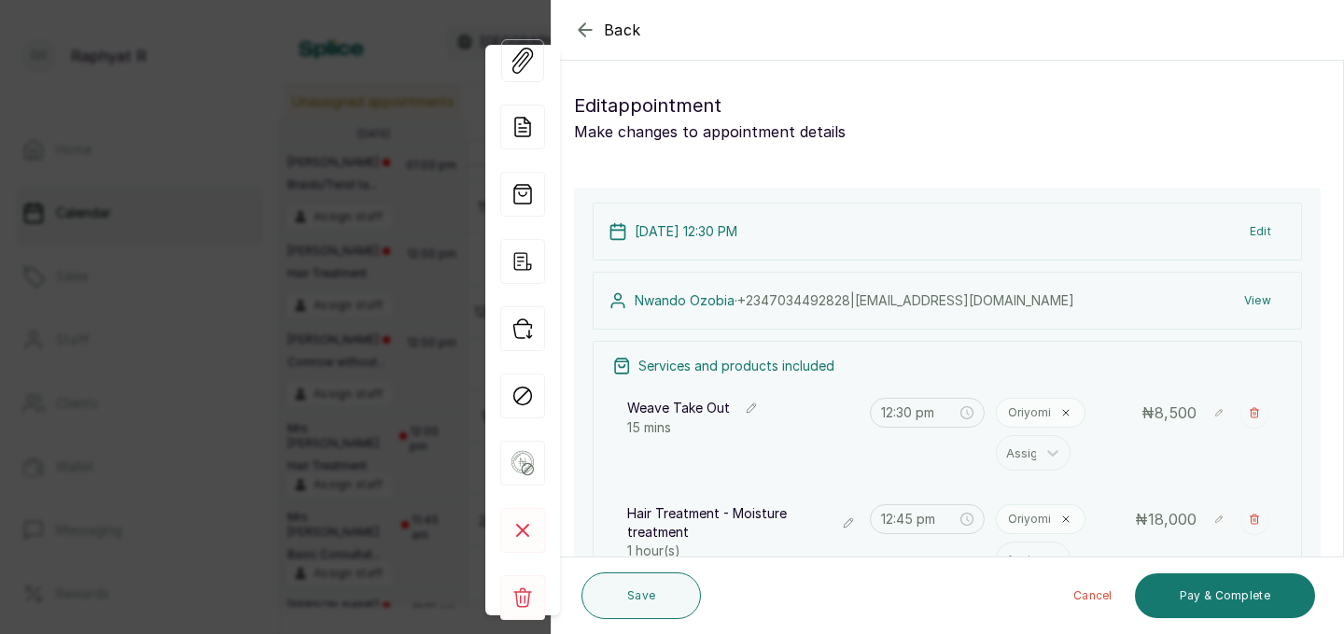
click at [576, 27] on icon "button" at bounding box center [585, 30] width 22 height 22
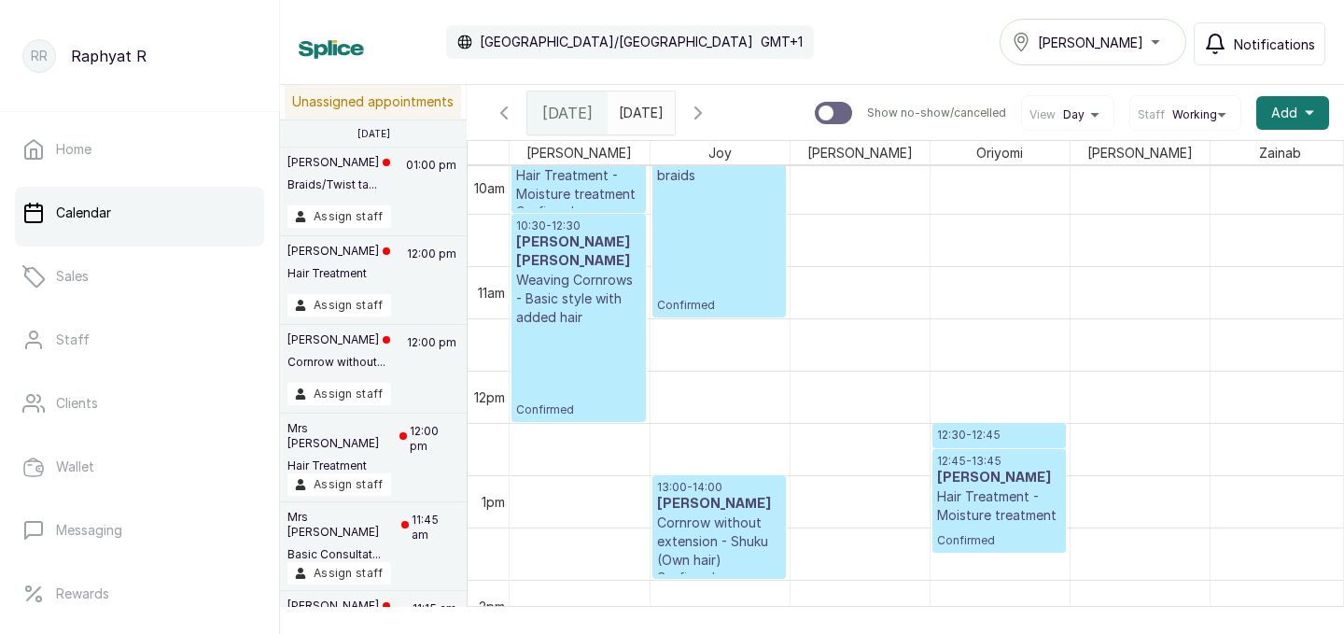
scroll to position [967, 0]
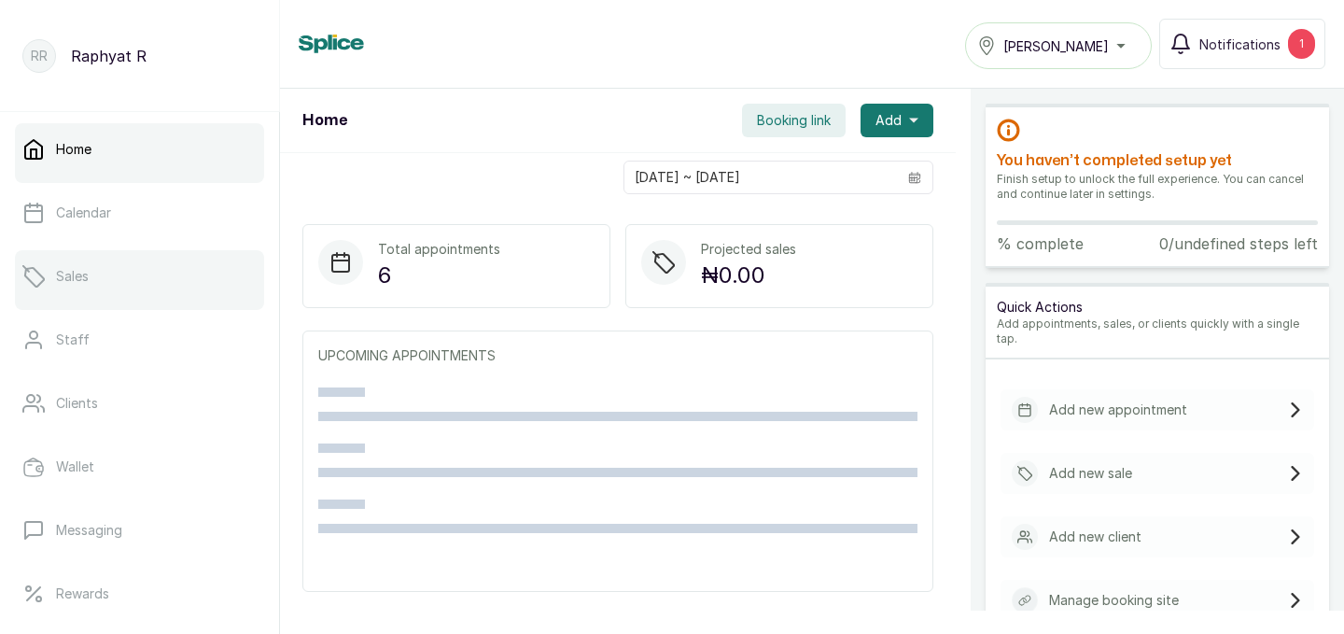
click at [147, 250] on link "Sales" at bounding box center [139, 276] width 249 height 52
